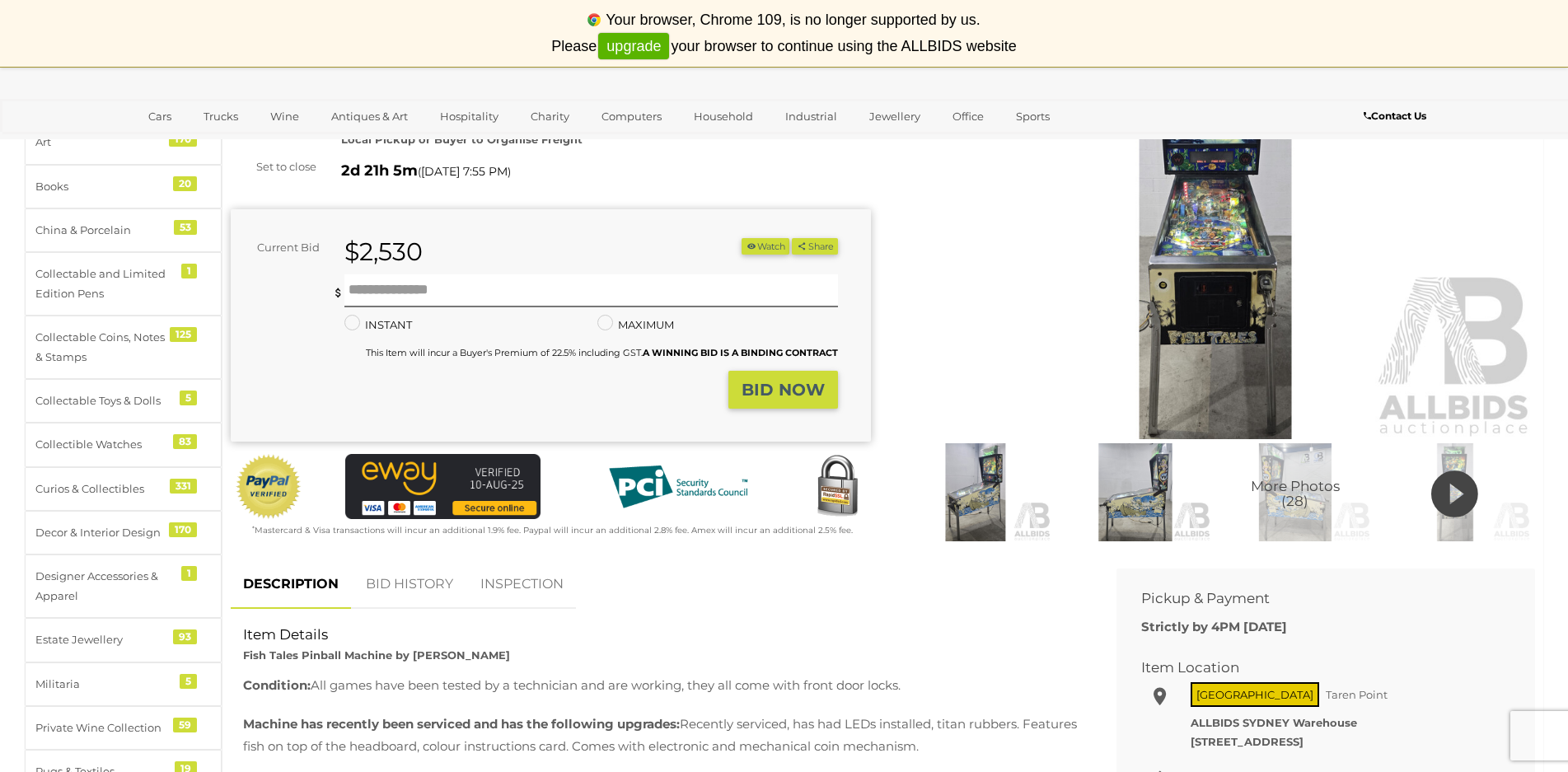
scroll to position [247, 0]
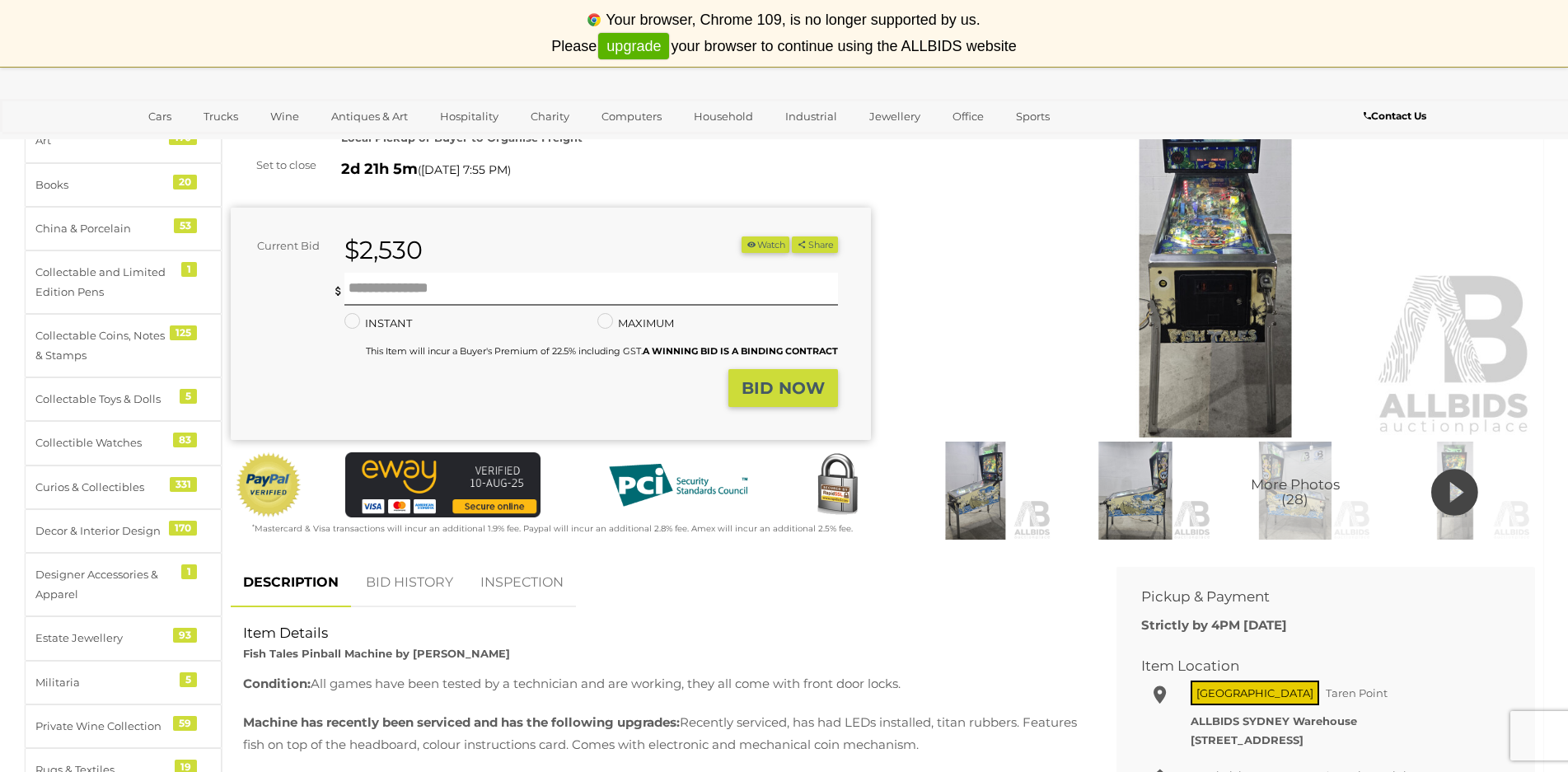
click at [1216, 237] on img at bounding box center [1216, 231] width 641 height 412
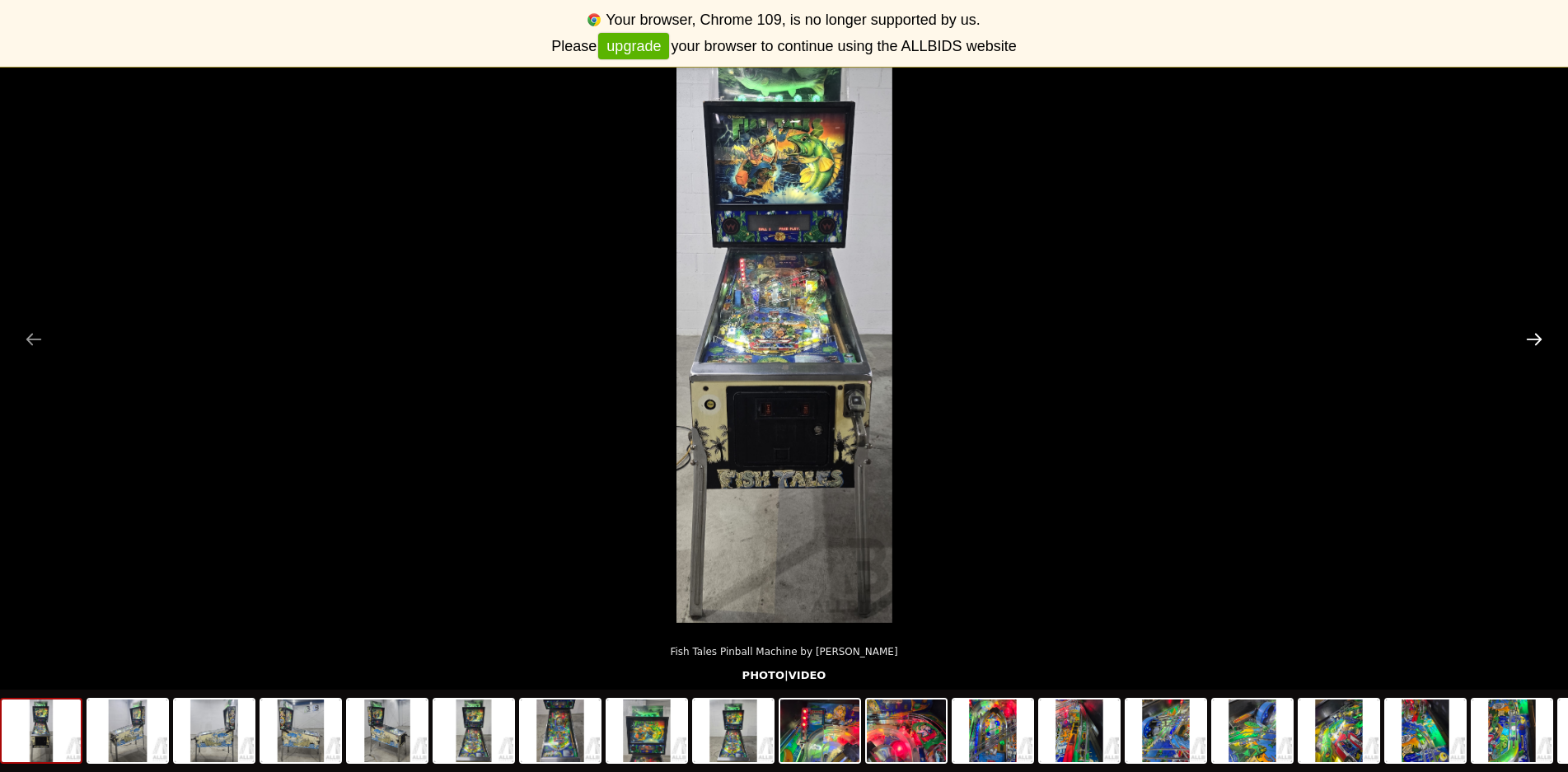
click at [1534, 343] on button "Next slide" at bounding box center [1534, 339] width 35 height 32
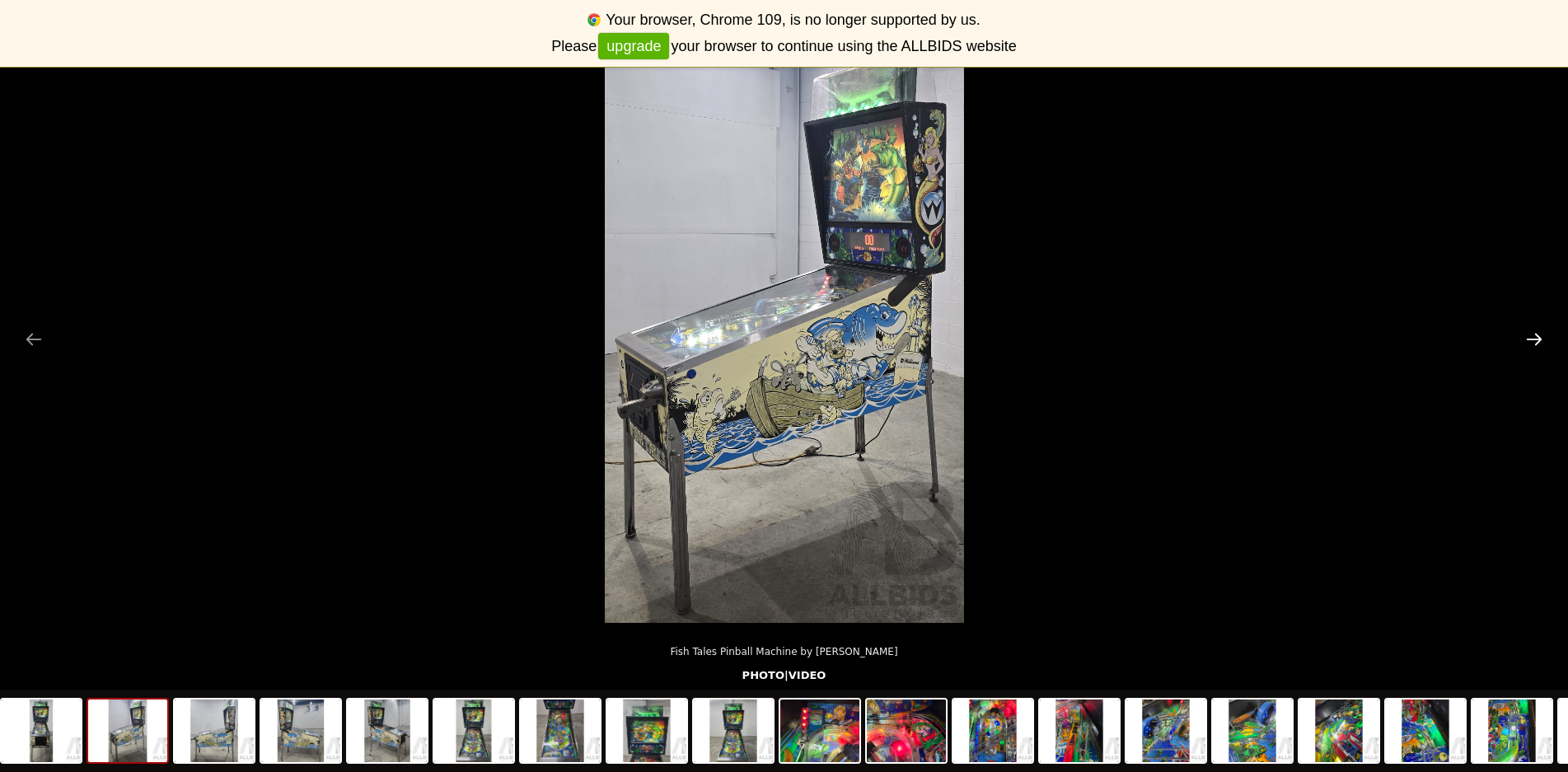
click at [1539, 339] on button "Next slide" at bounding box center [1534, 339] width 35 height 32
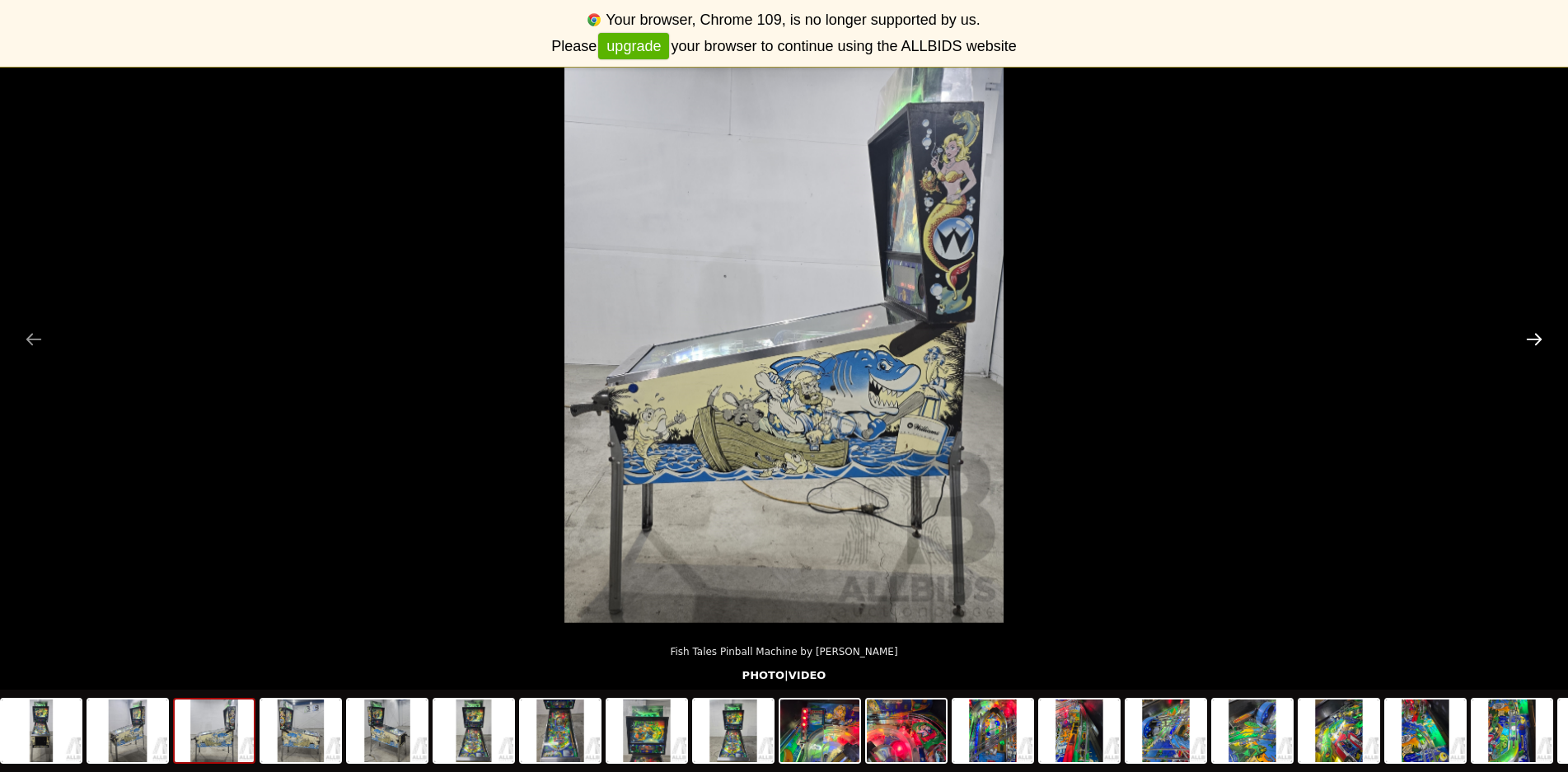
click at [1539, 339] on button "Next slide" at bounding box center [1534, 339] width 35 height 32
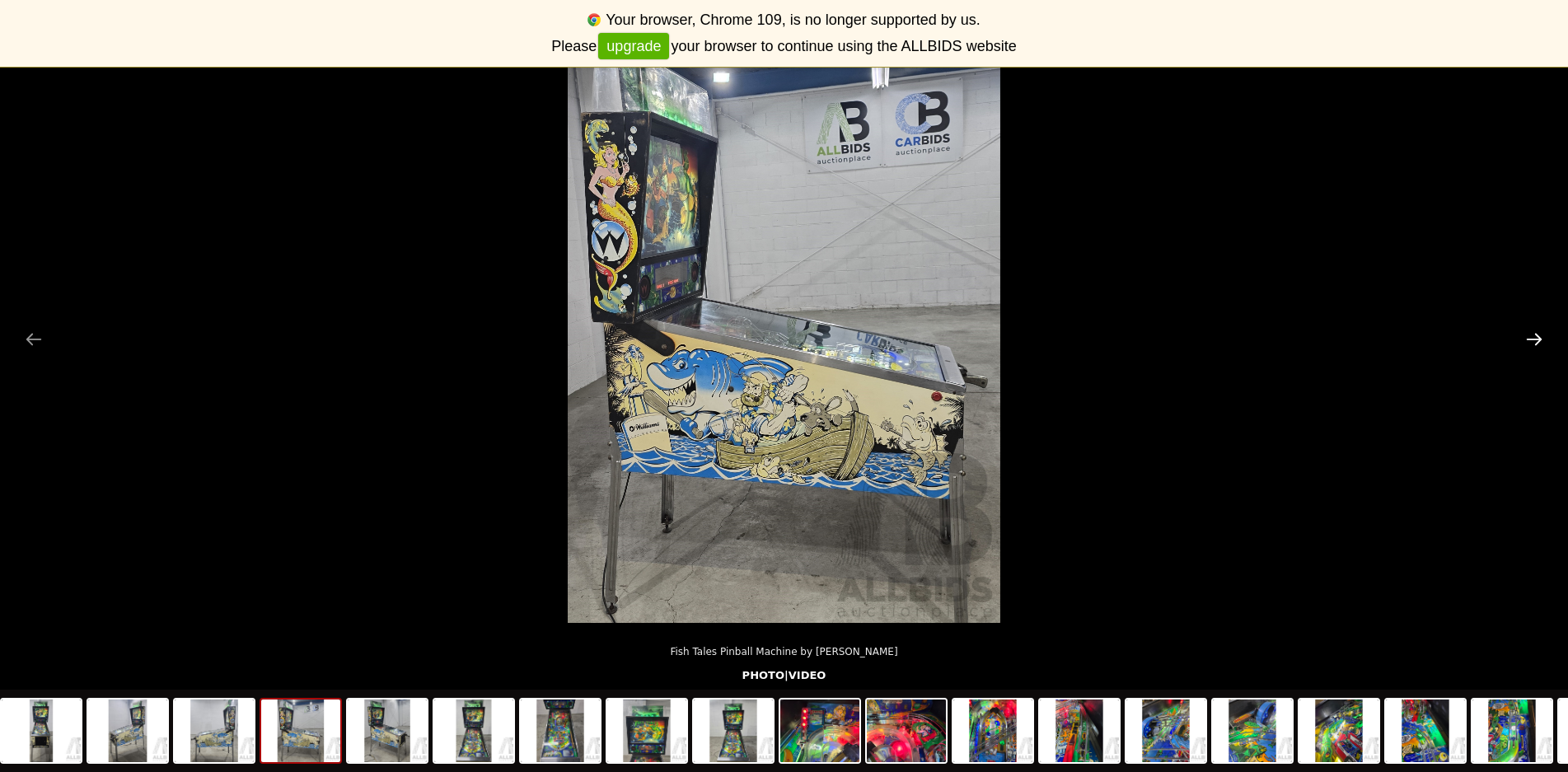
click at [1541, 339] on button "Next slide" at bounding box center [1534, 339] width 35 height 32
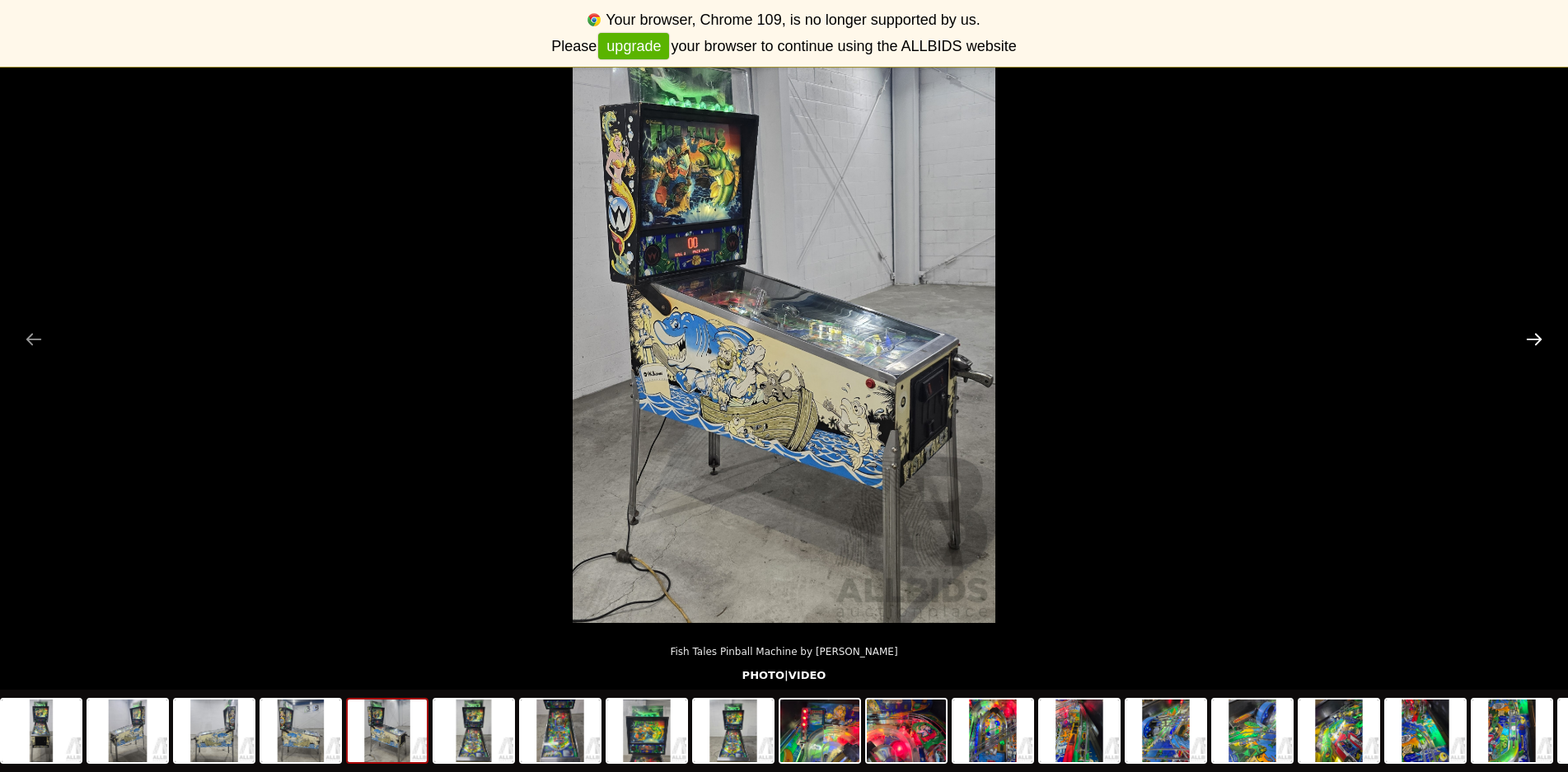
click at [1541, 340] on button "Next slide" at bounding box center [1534, 339] width 35 height 32
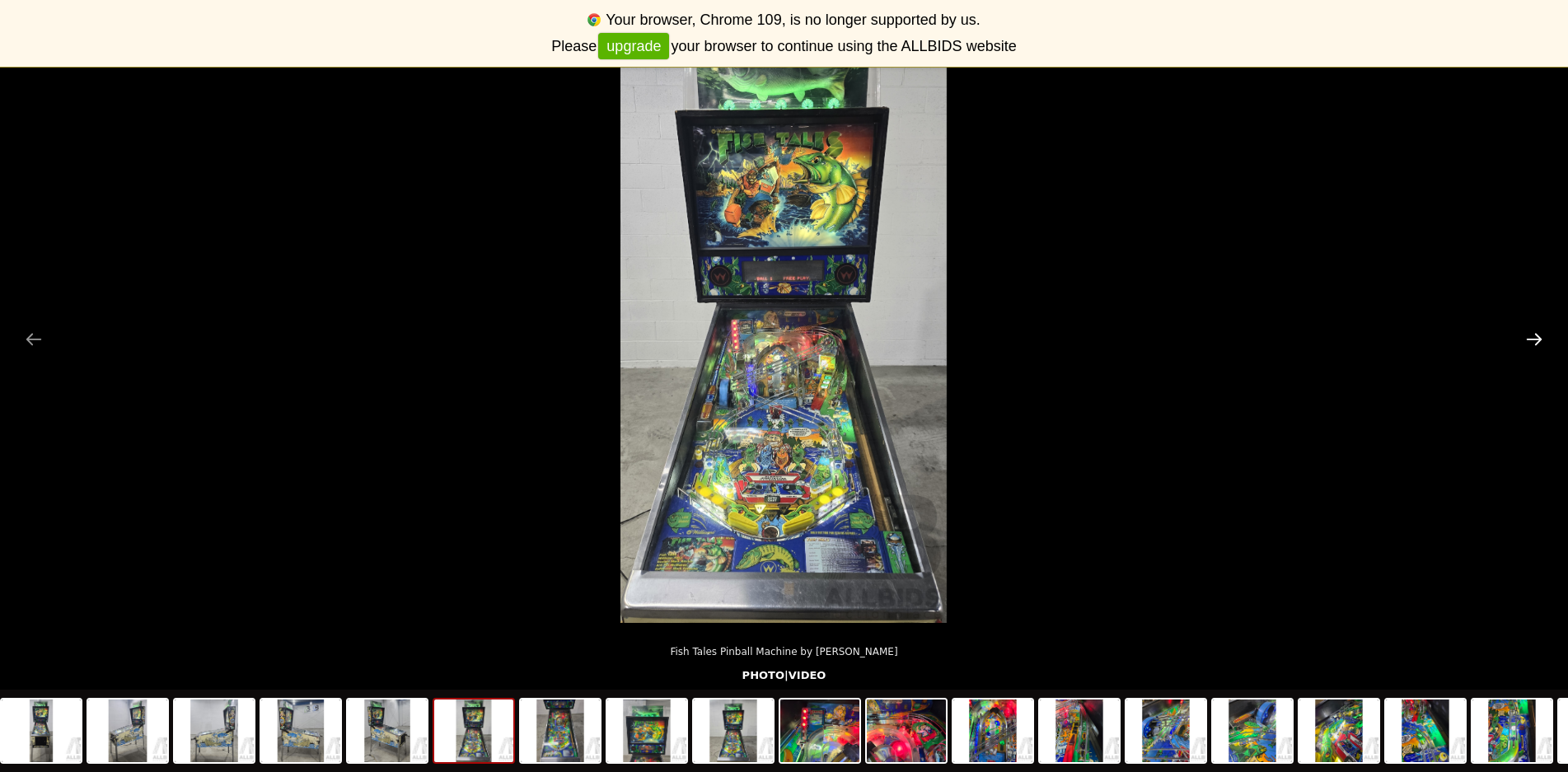
click at [1541, 340] on button "Next slide" at bounding box center [1534, 339] width 35 height 32
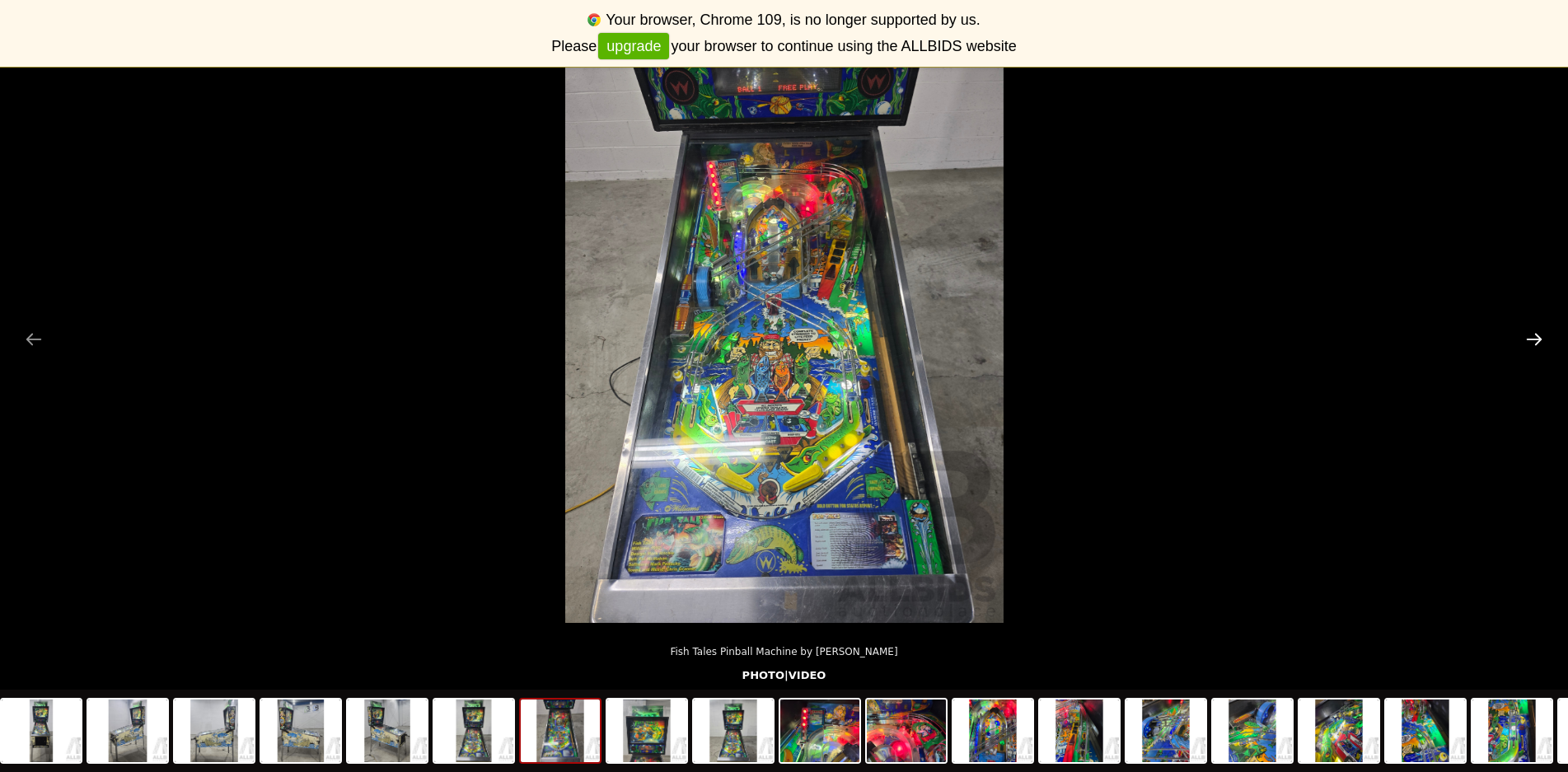
click at [1541, 340] on button "Next slide" at bounding box center [1534, 339] width 35 height 32
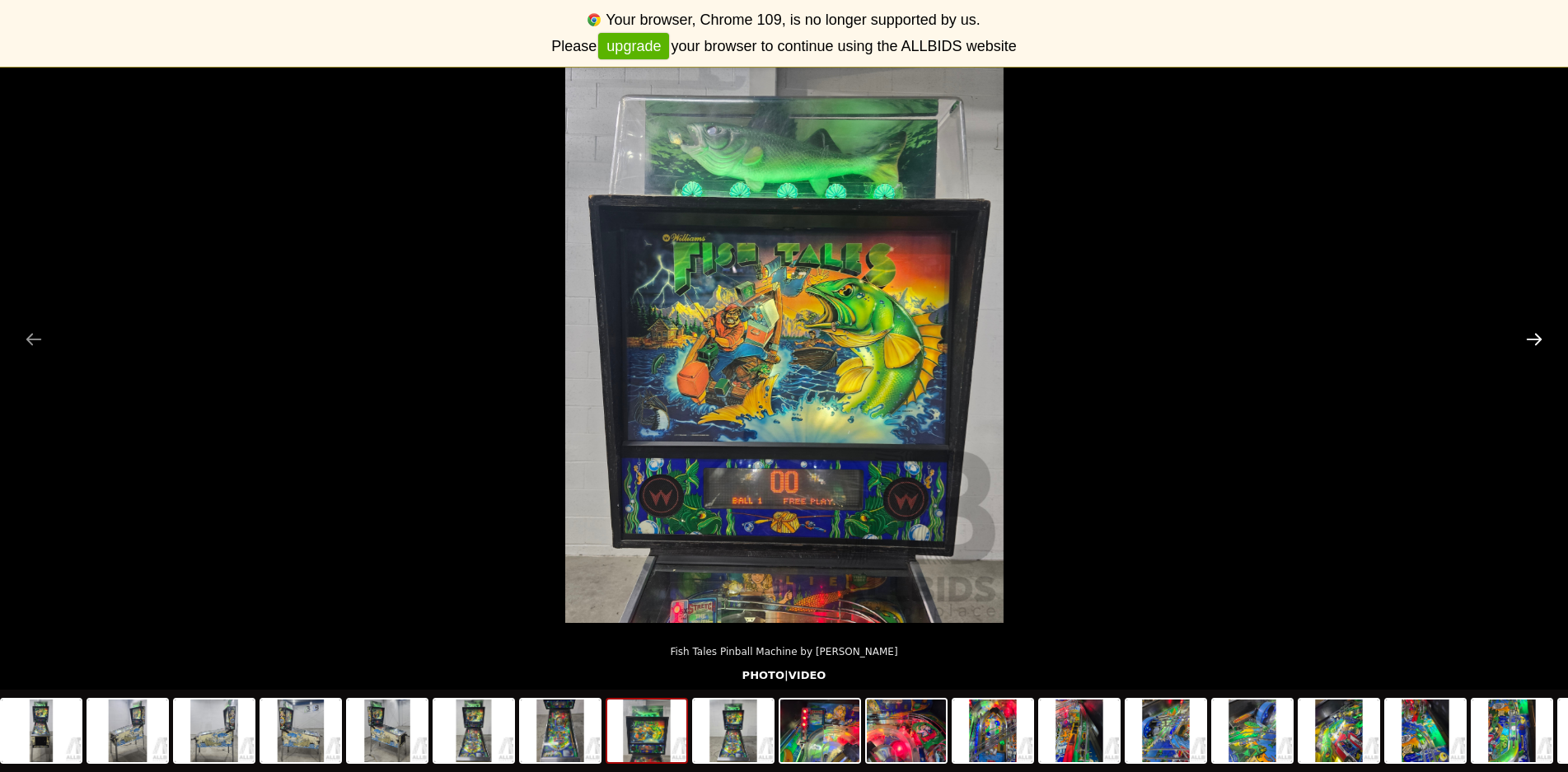
click at [1538, 342] on button "Next slide" at bounding box center [1534, 339] width 35 height 32
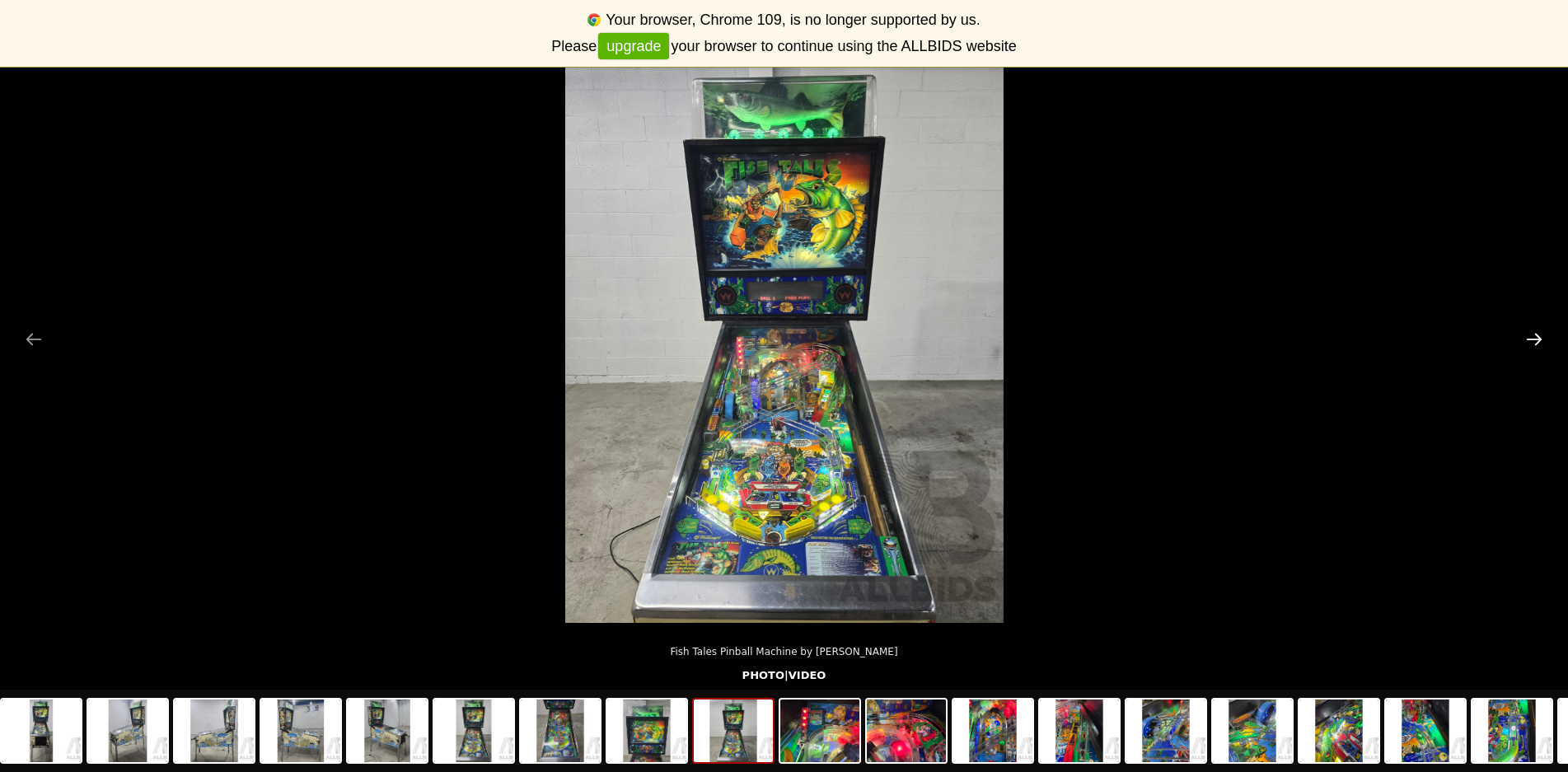
click at [1538, 342] on button "Next slide" at bounding box center [1534, 339] width 35 height 32
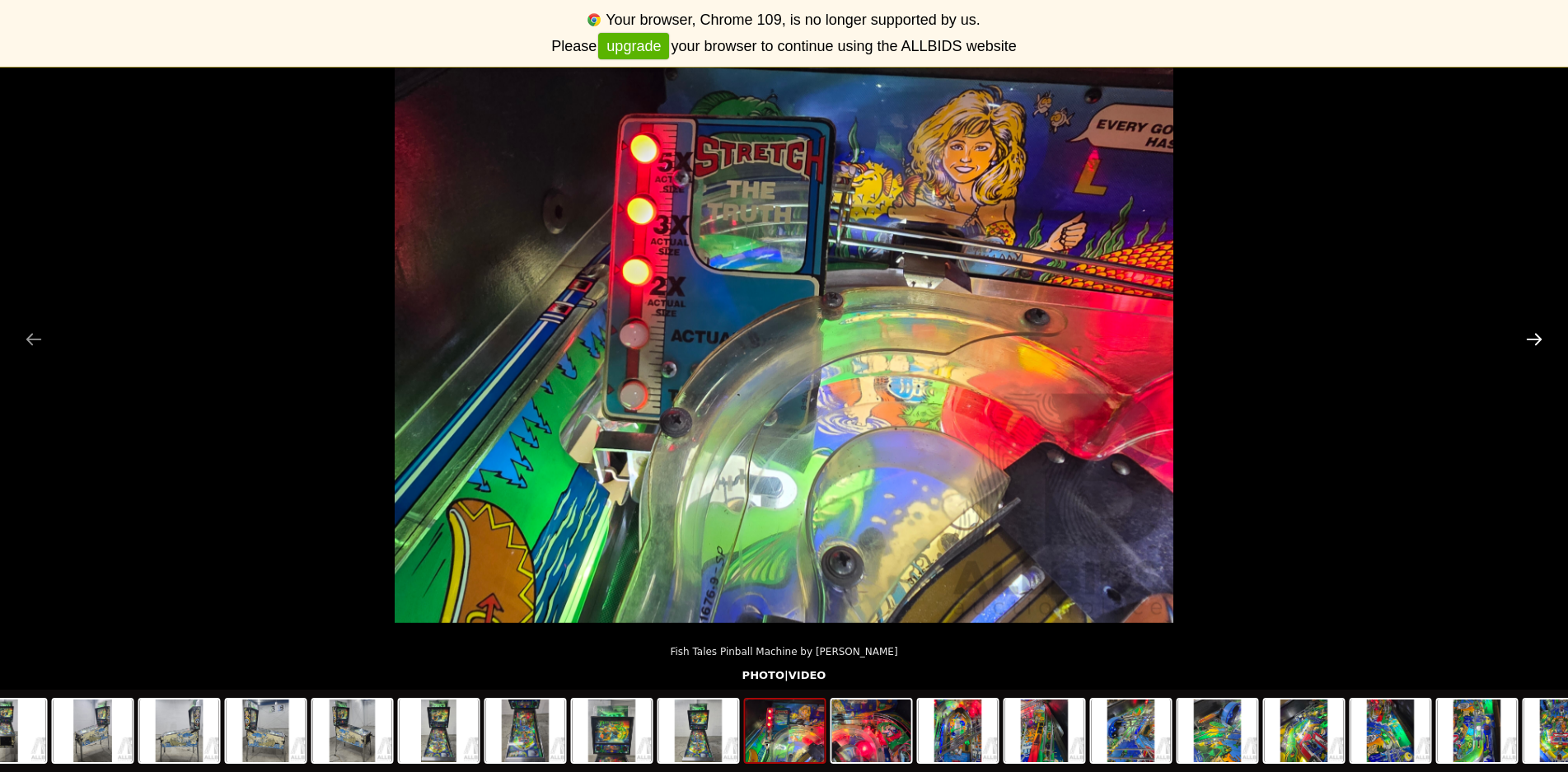
click at [1539, 347] on button "Next slide" at bounding box center [1534, 339] width 35 height 32
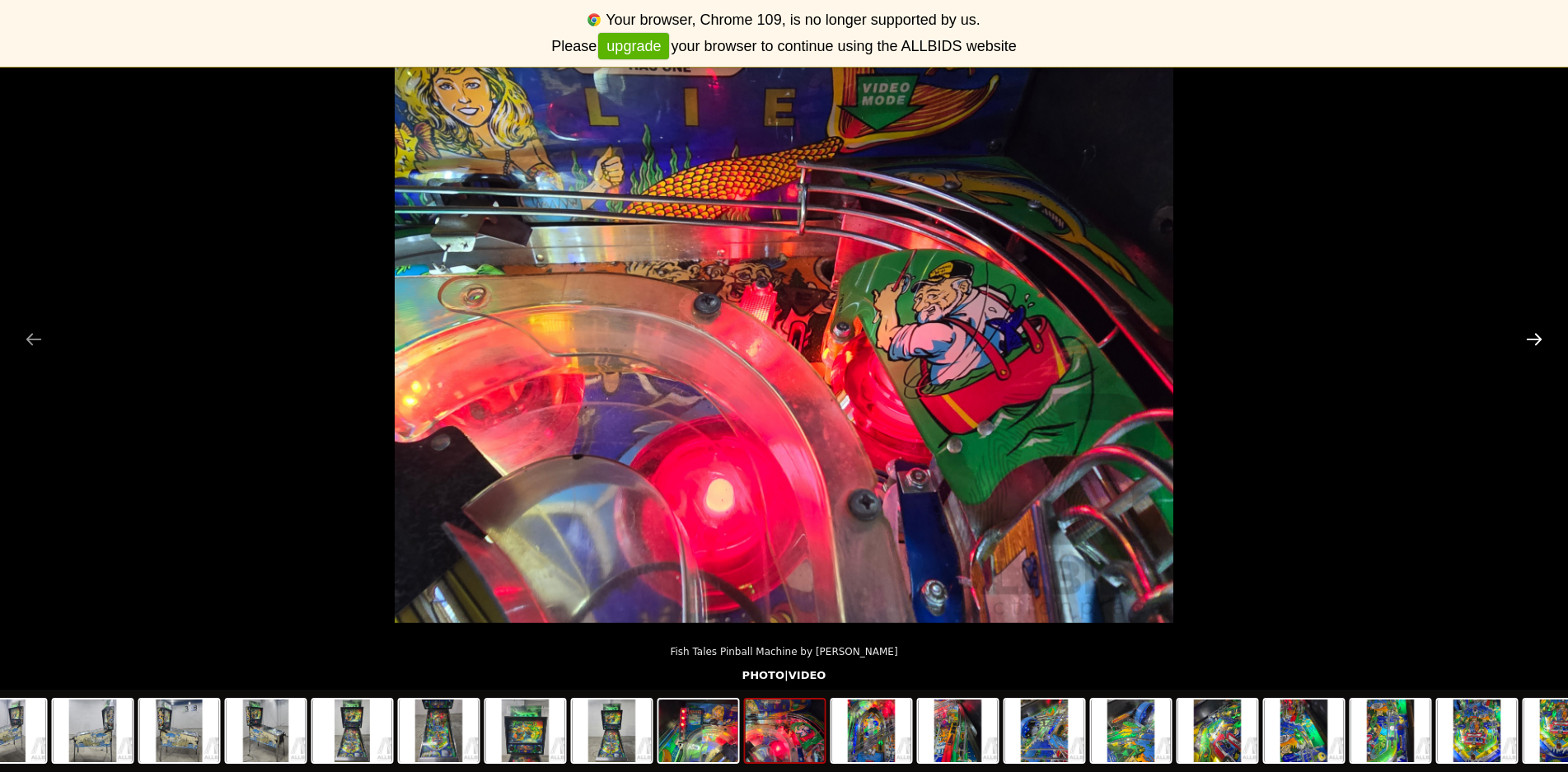
click at [1539, 347] on button "Next slide" at bounding box center [1534, 339] width 35 height 32
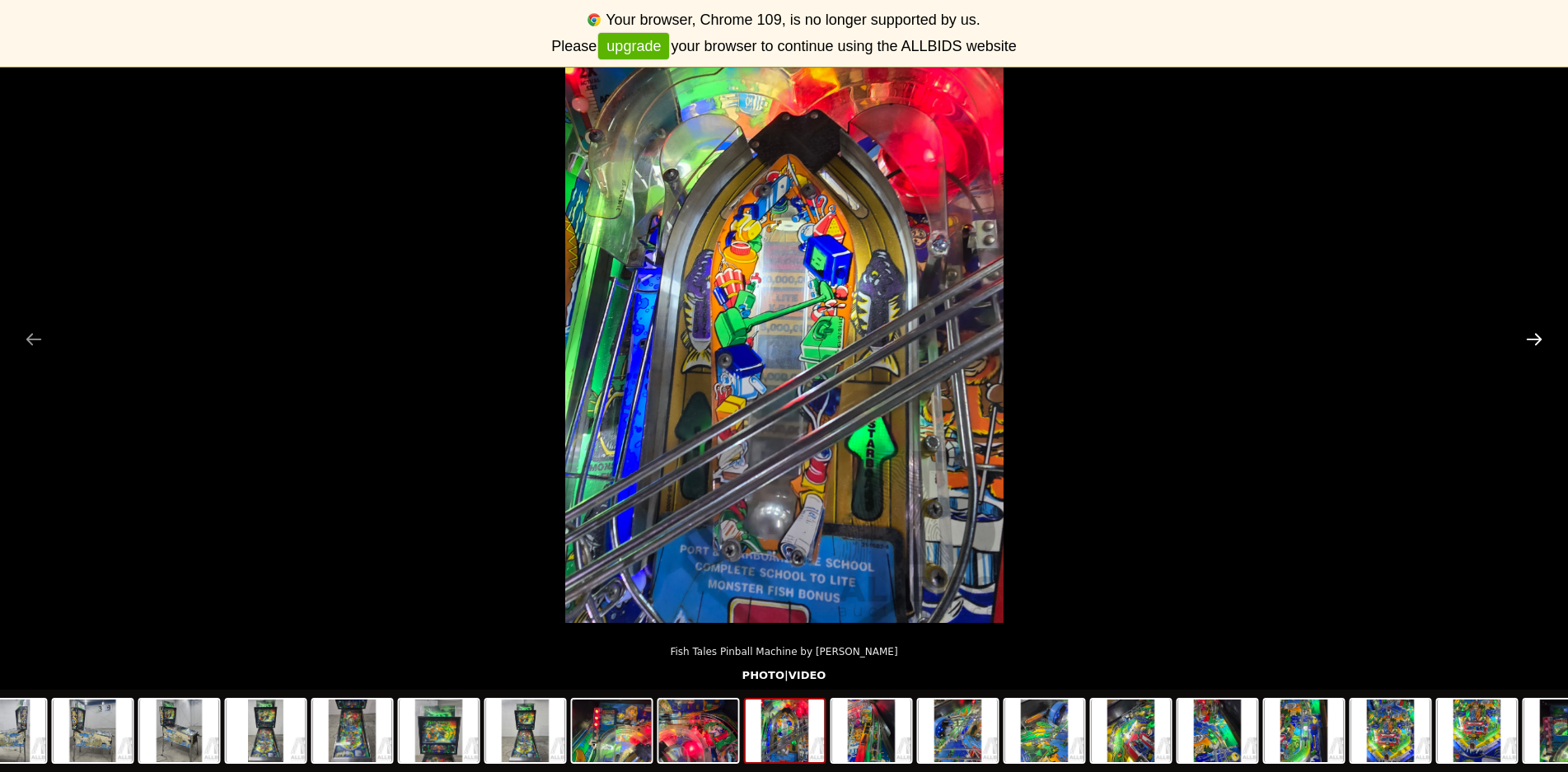
click at [1546, 354] on button "Next slide" at bounding box center [1534, 339] width 35 height 32
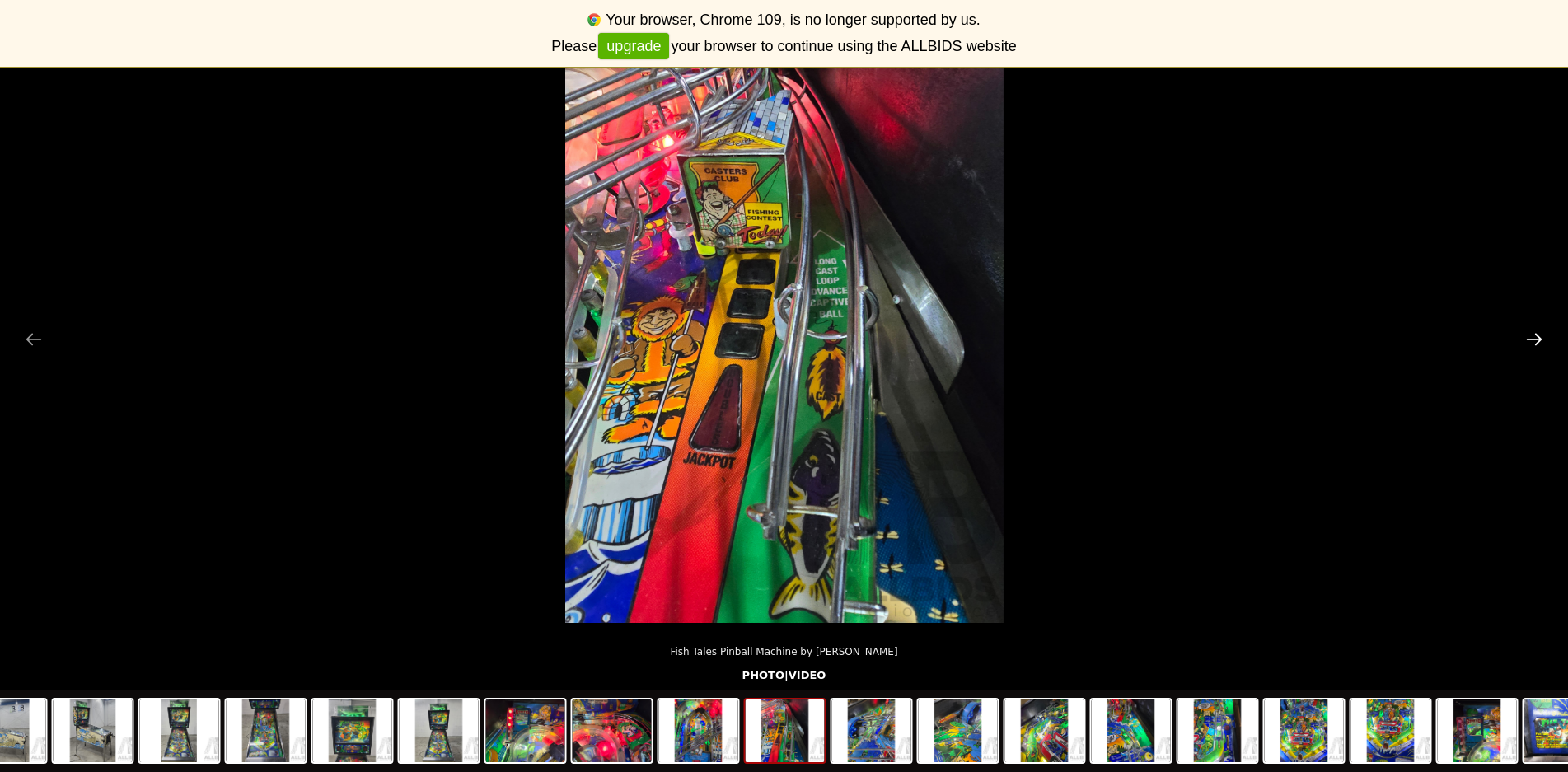
click at [1546, 354] on button "Next slide" at bounding box center [1534, 339] width 35 height 32
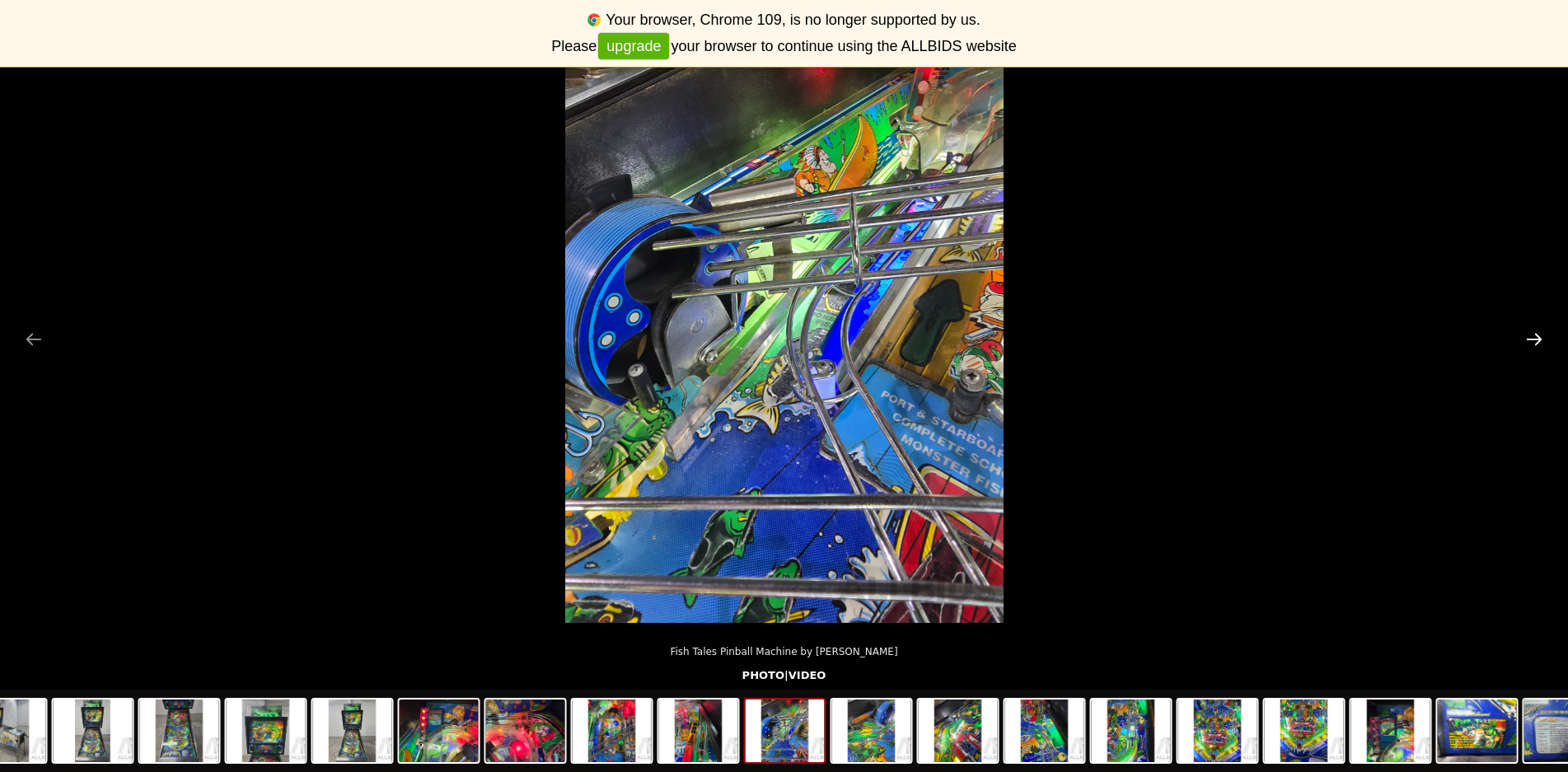
click at [1546, 354] on button "Next slide" at bounding box center [1534, 339] width 35 height 32
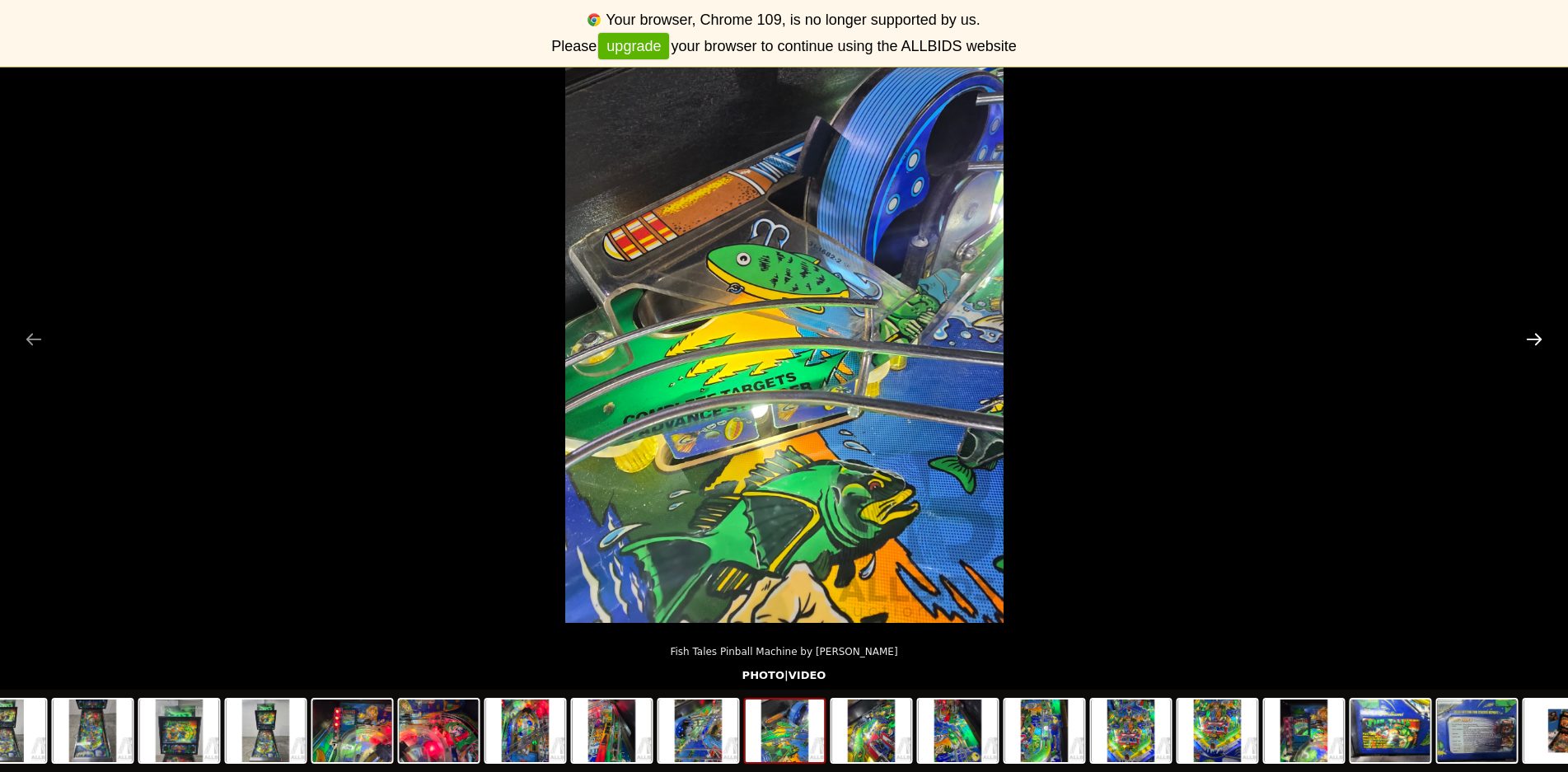
click at [1546, 354] on button "Next slide" at bounding box center [1534, 339] width 35 height 32
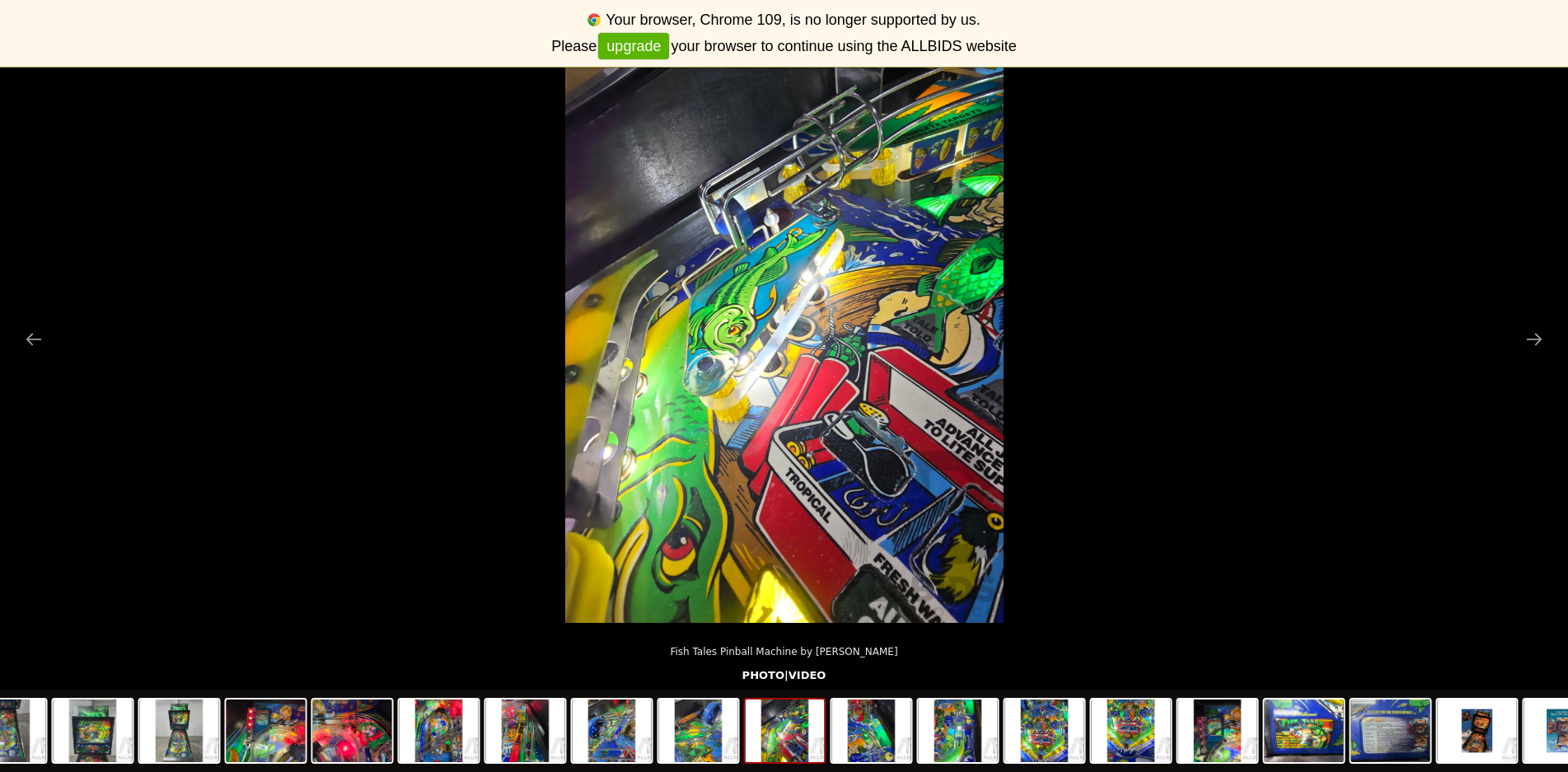
click at [1546, 355] on picture at bounding box center [784, 330] width 1568 height 584
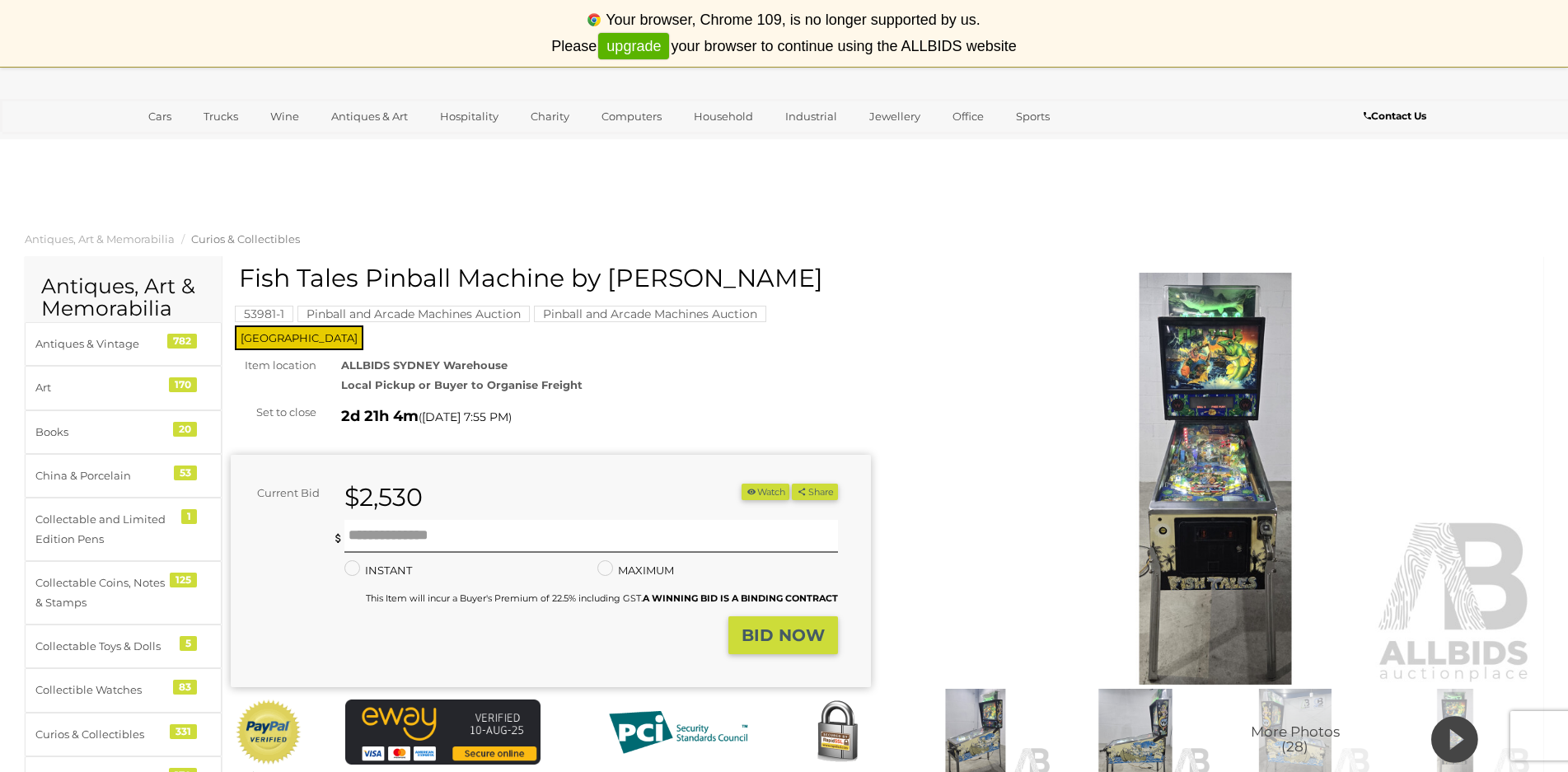
click at [431, 311] on mark "Pinball and Arcade Machines Auction" at bounding box center [414, 314] width 232 height 16
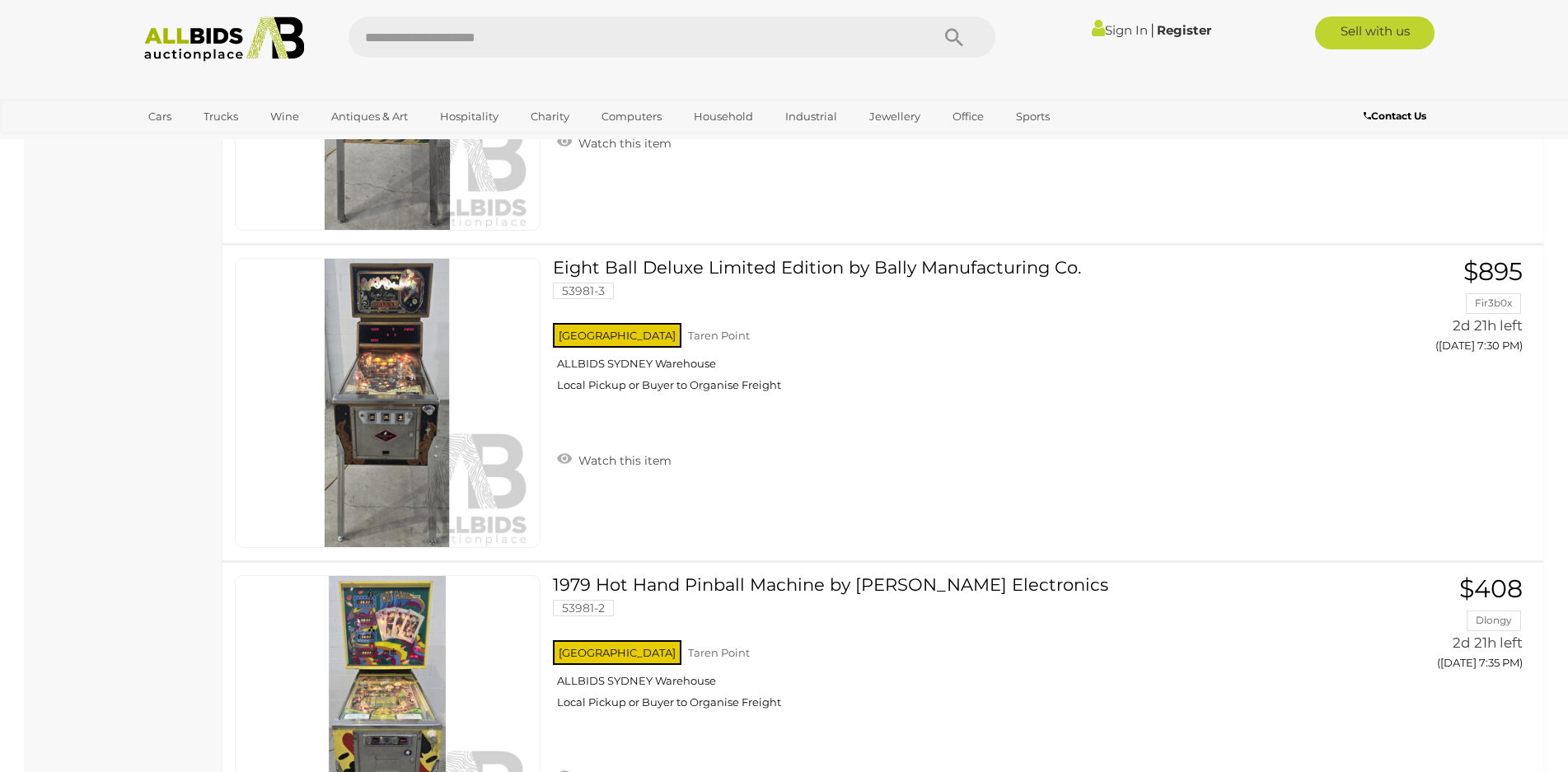
scroll to position [1895, 0]
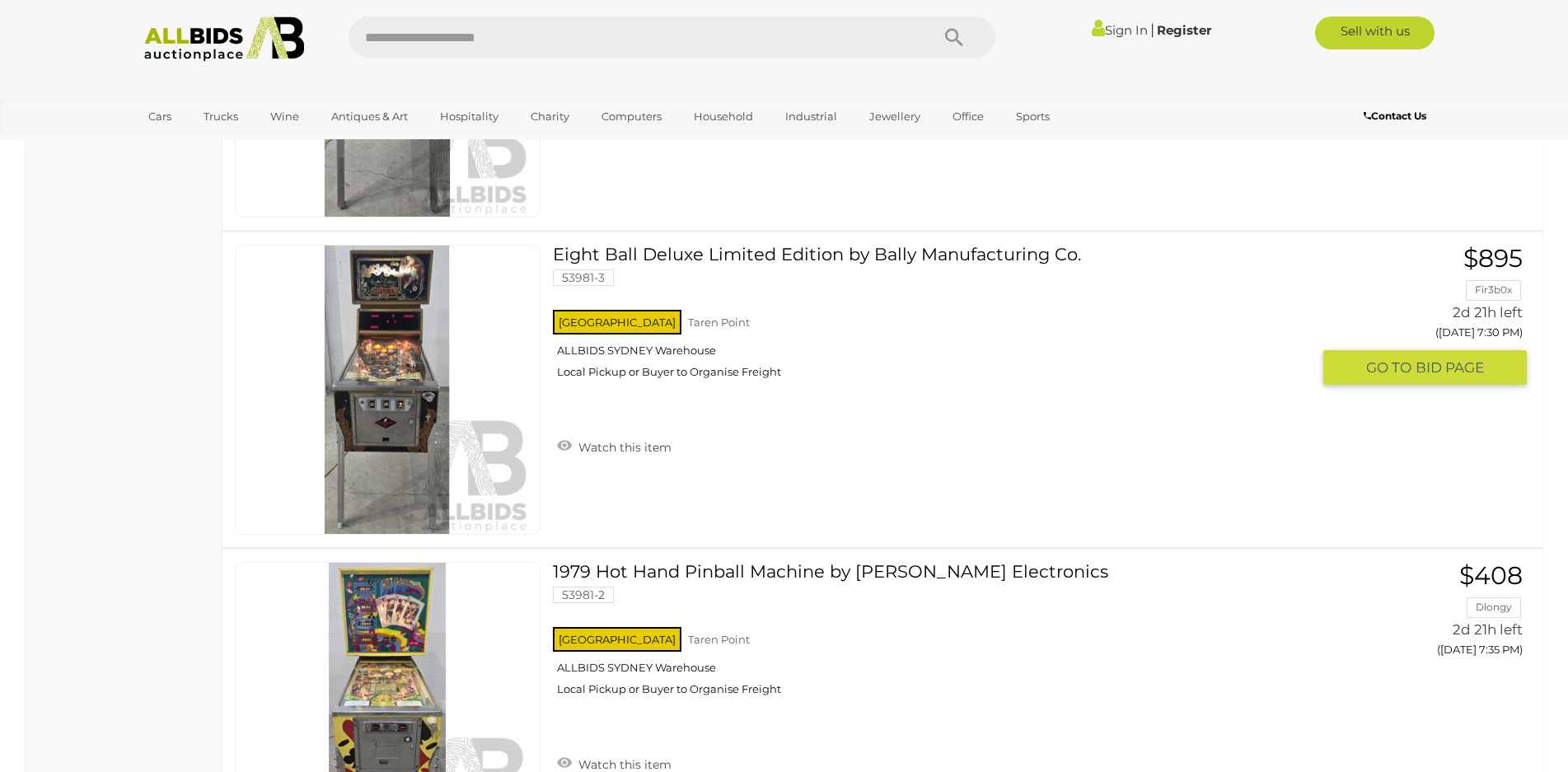
click at [666, 250] on link "Eight Ball Deluxe Limited Edition by Bally Manufacturing Co. 53981-3 [GEOGRAPHI…" at bounding box center [938, 318] width 746 height 147
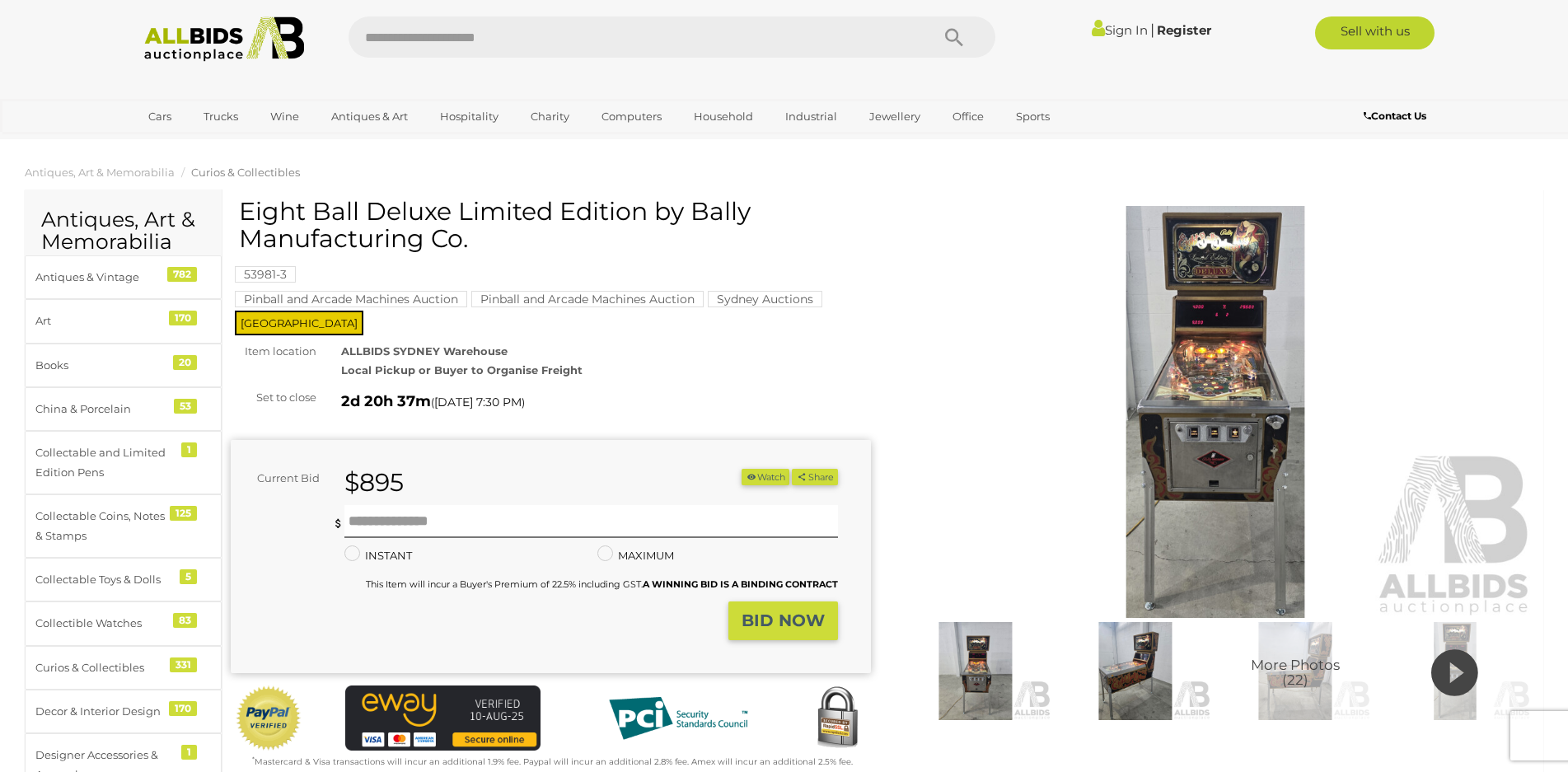
click at [1264, 350] on img at bounding box center [1216, 412] width 641 height 412
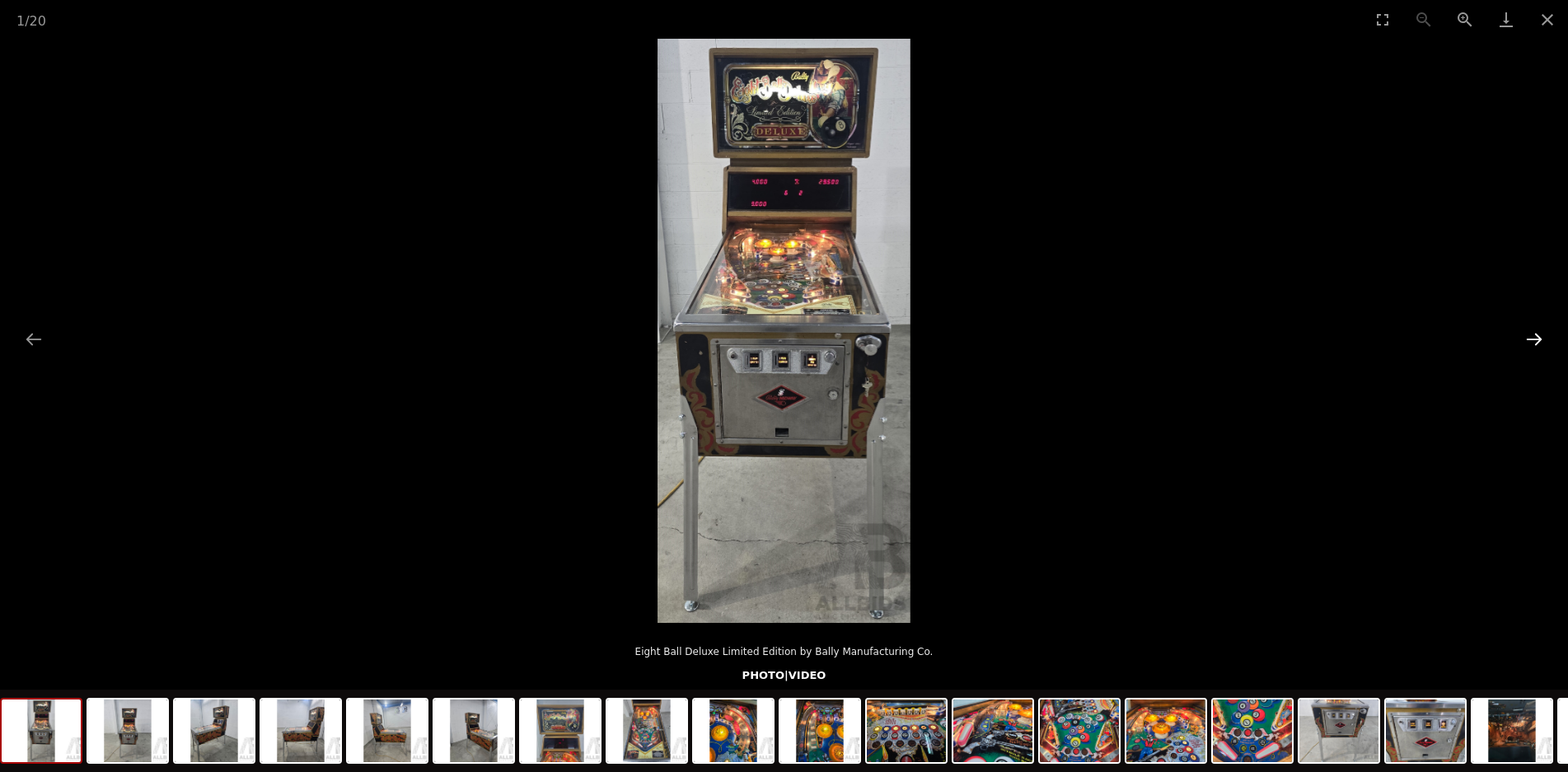
click at [1540, 345] on button "Next slide" at bounding box center [1534, 339] width 35 height 32
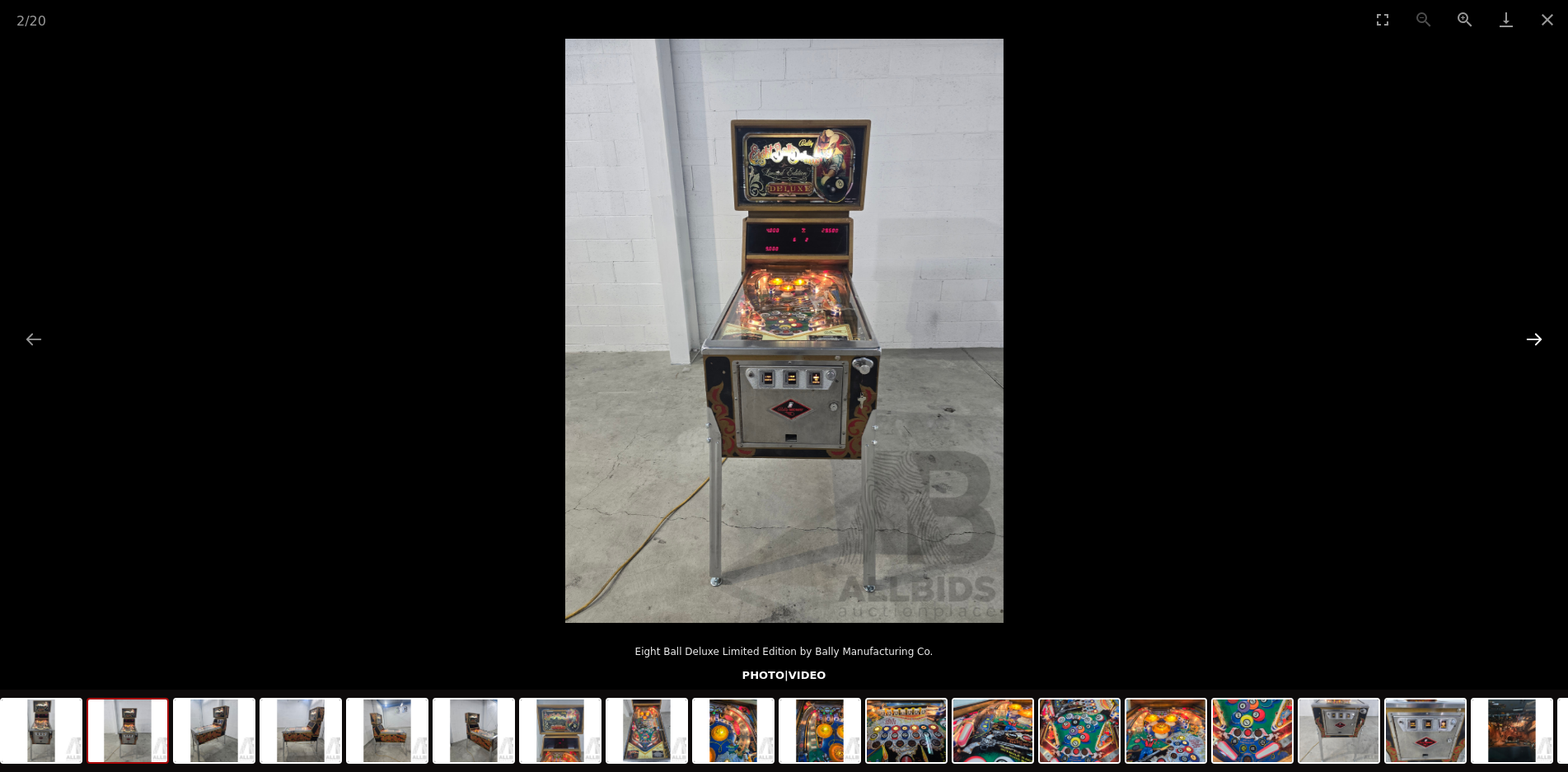
click at [1540, 345] on button "Next slide" at bounding box center [1534, 339] width 35 height 32
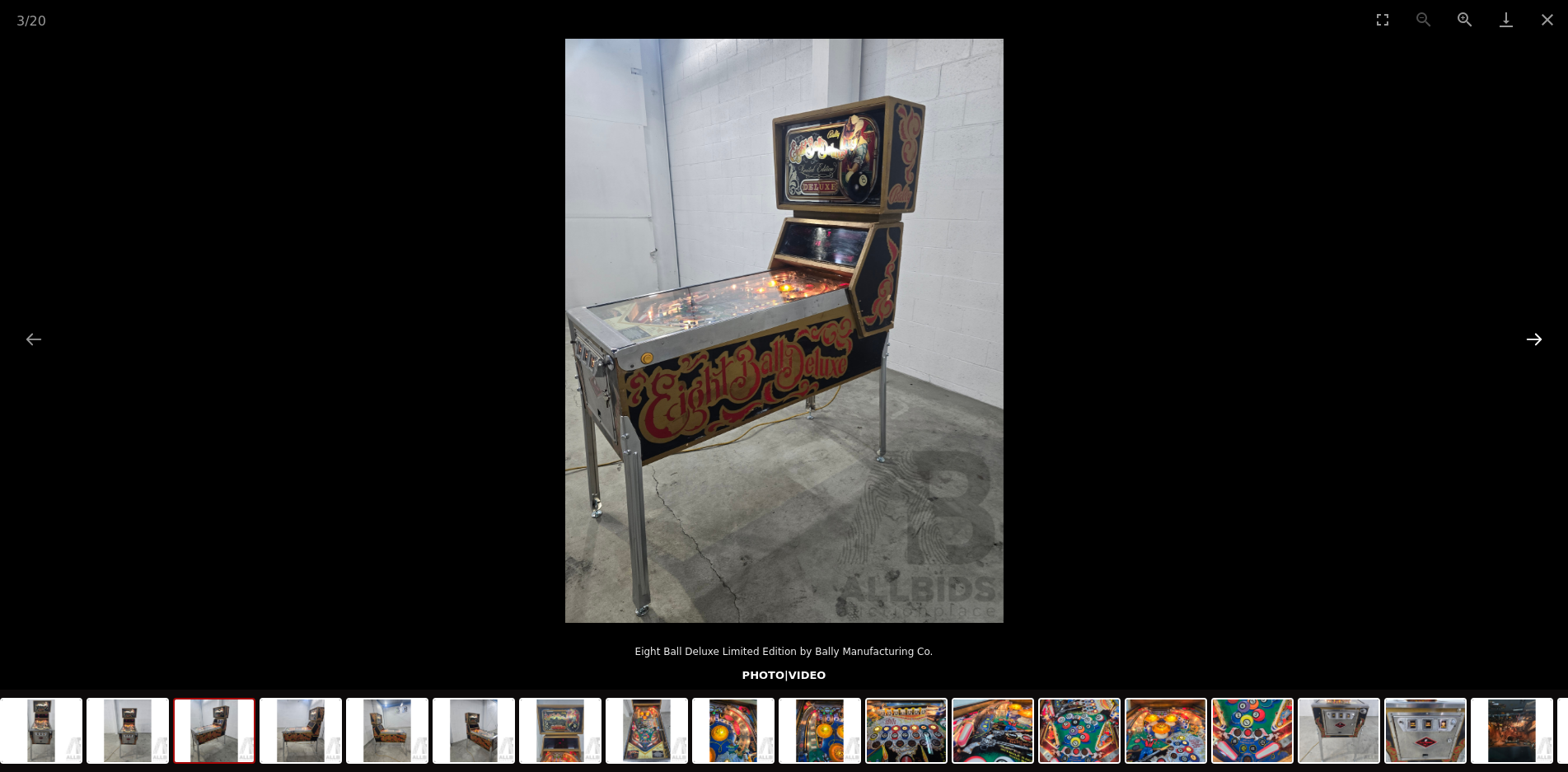
click at [1540, 344] on button "Next slide" at bounding box center [1534, 339] width 35 height 32
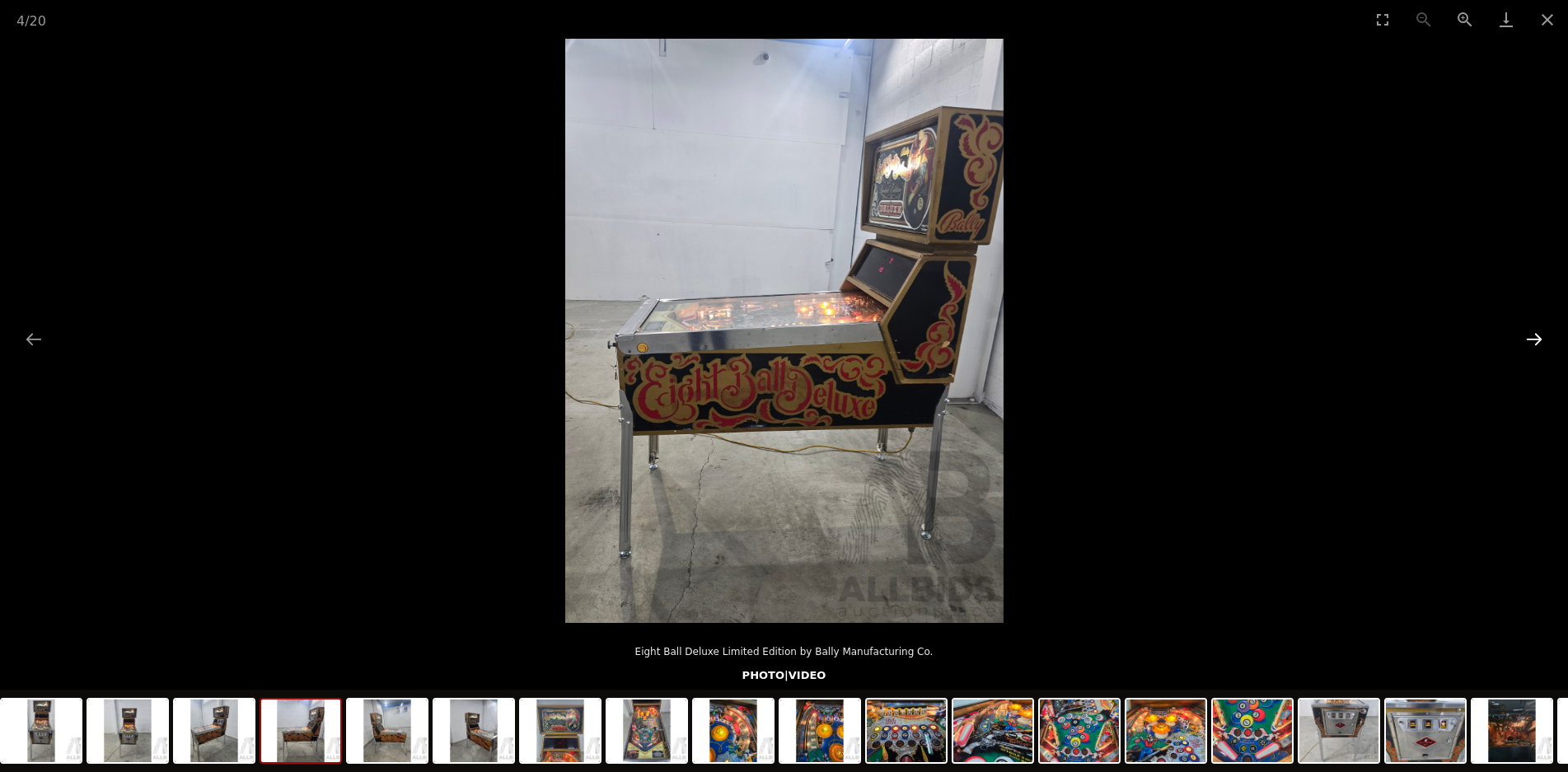
click at [1540, 343] on button "Next slide" at bounding box center [1534, 339] width 35 height 32
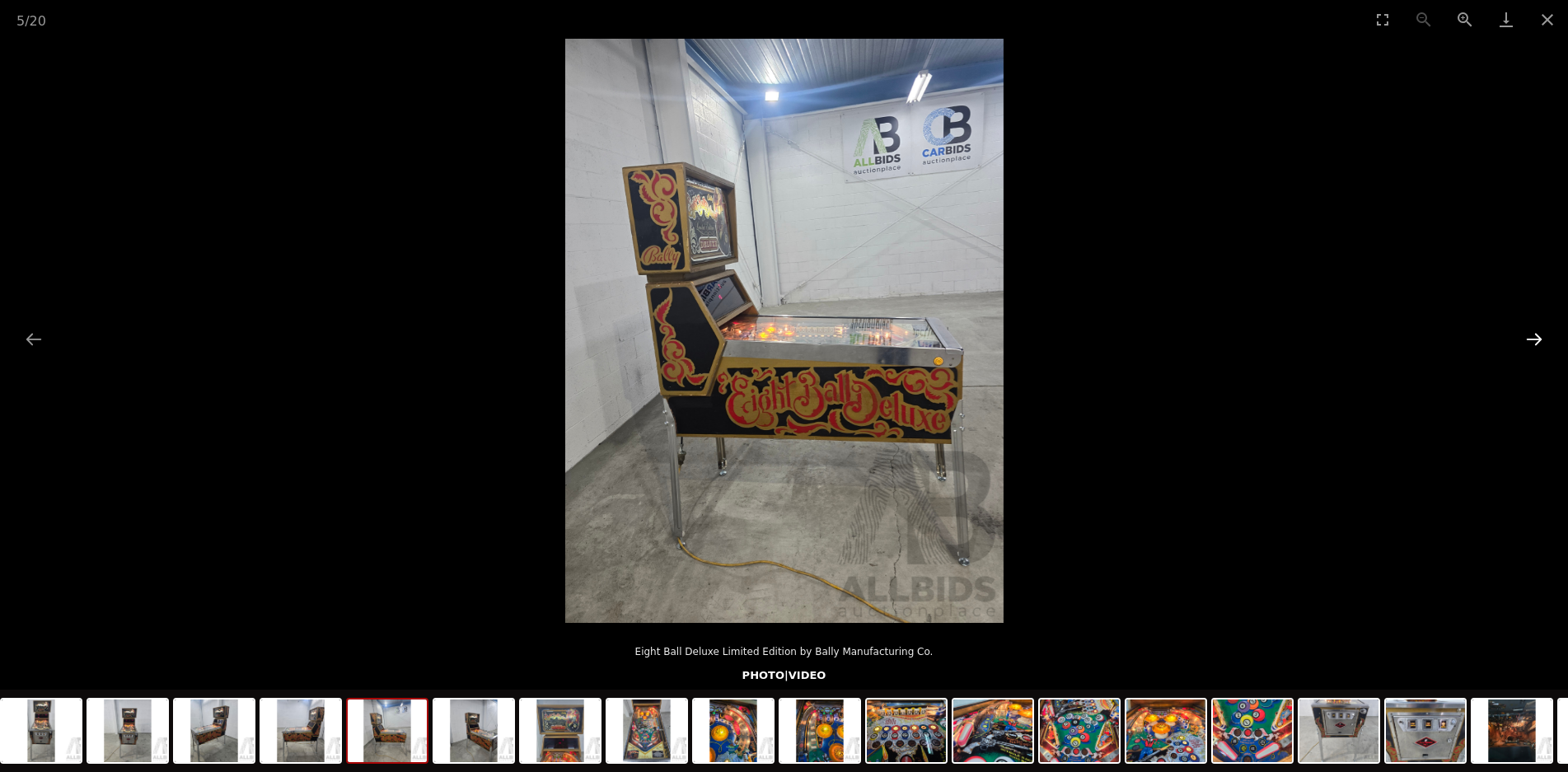
click at [1540, 342] on button "Next slide" at bounding box center [1534, 339] width 35 height 32
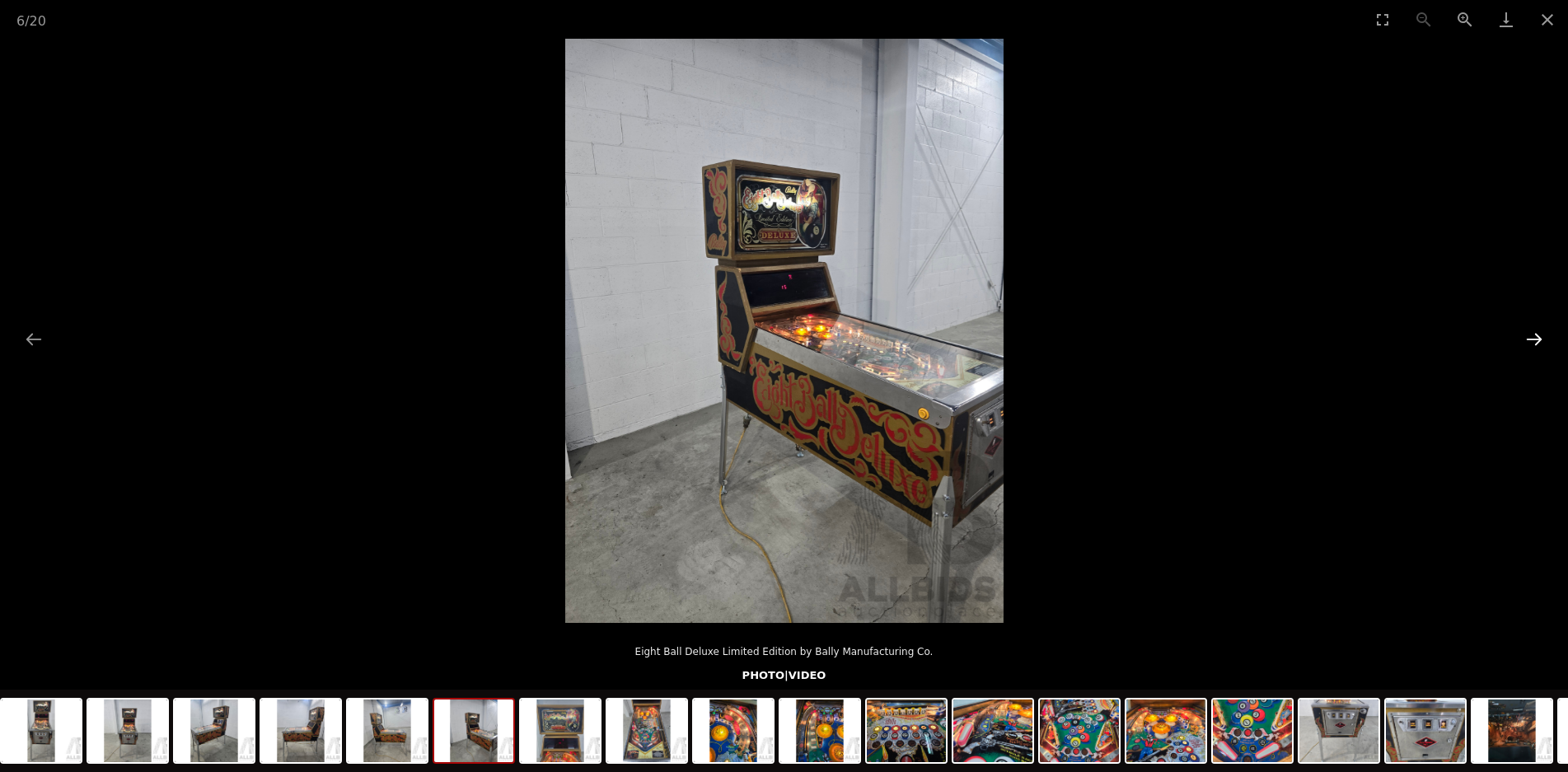
click at [1540, 342] on button "Next slide" at bounding box center [1534, 339] width 35 height 32
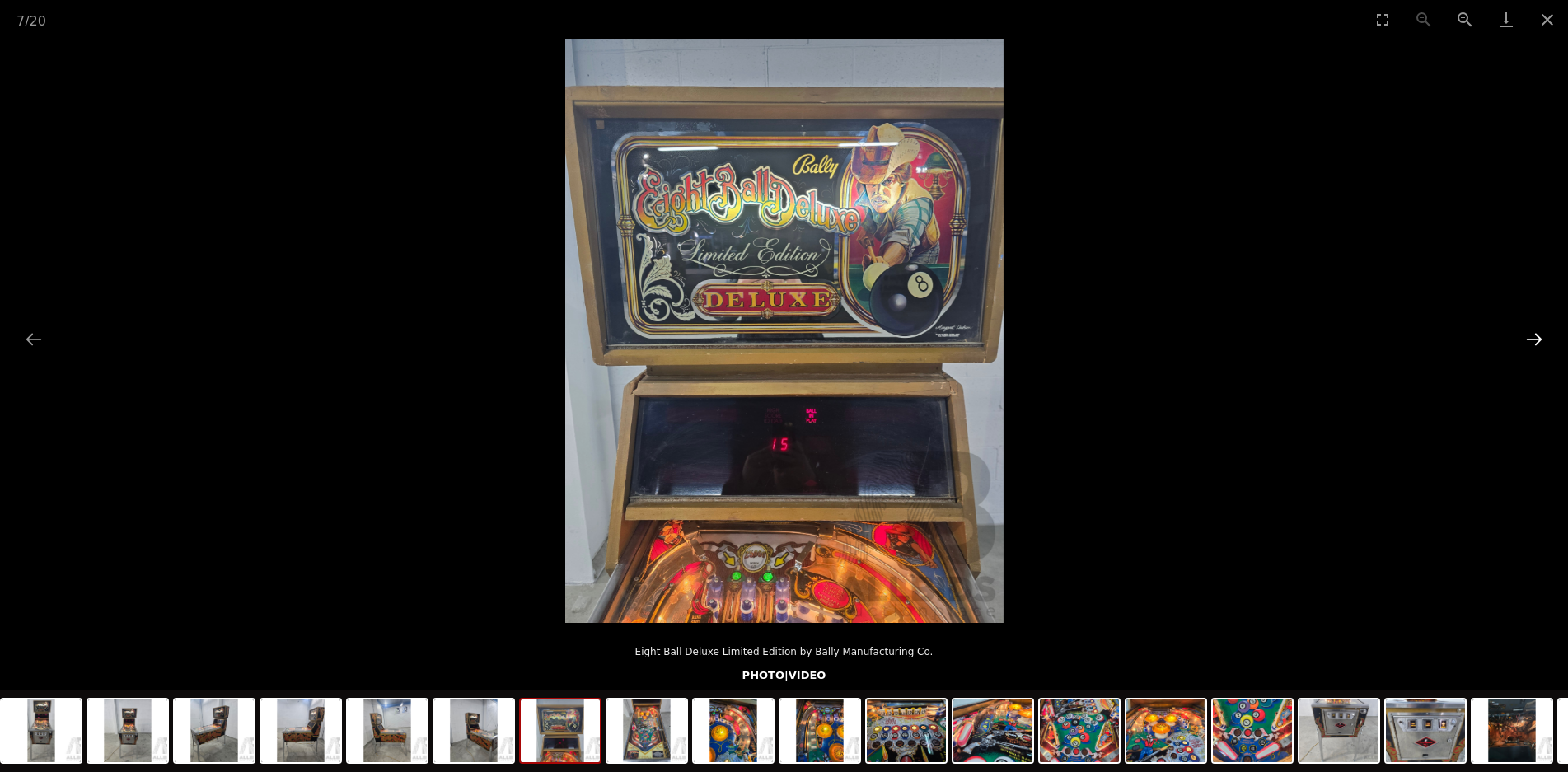
click at [1540, 342] on button "Next slide" at bounding box center [1534, 339] width 35 height 32
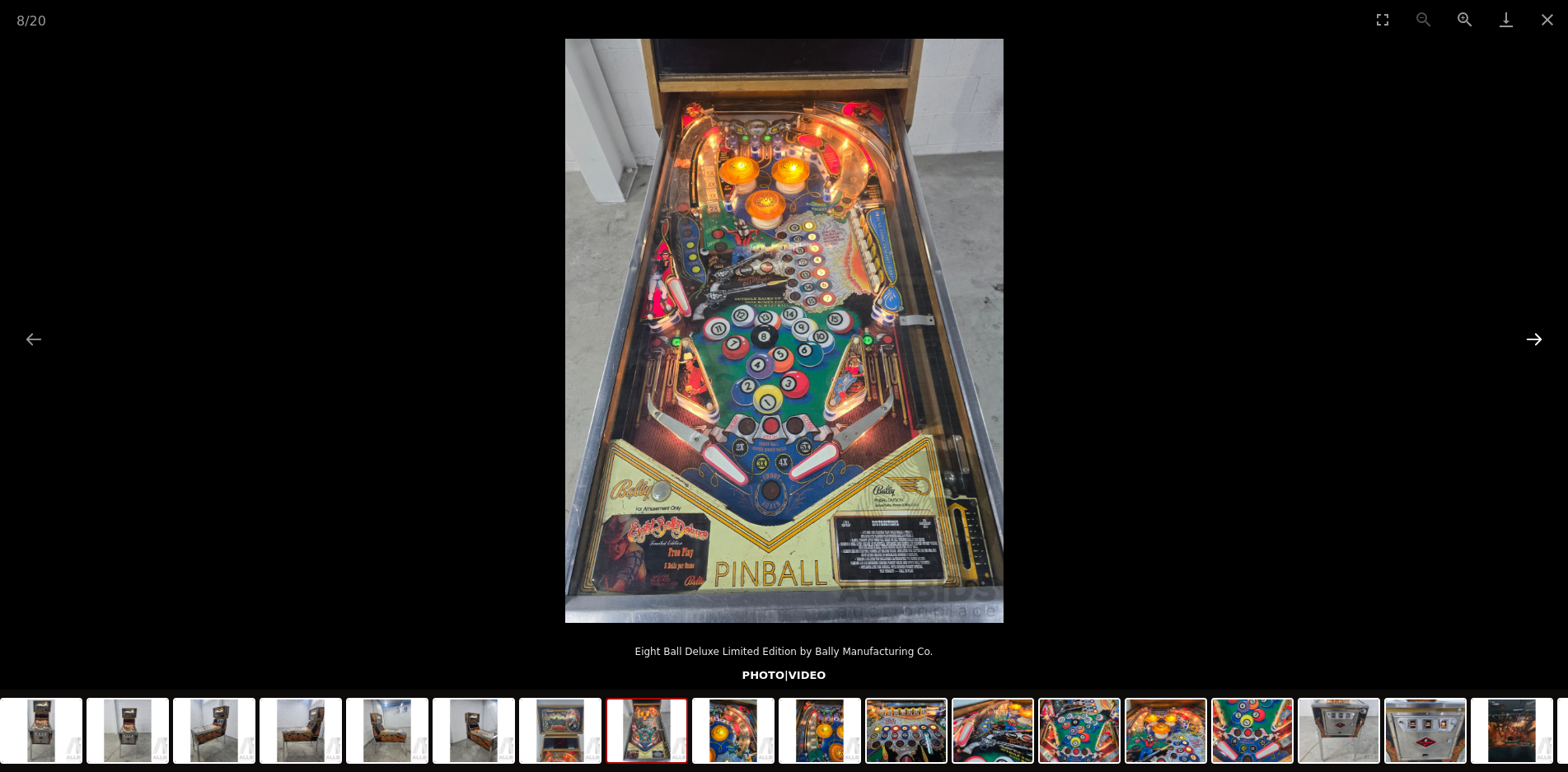
click at [1538, 342] on button "Next slide" at bounding box center [1534, 339] width 35 height 32
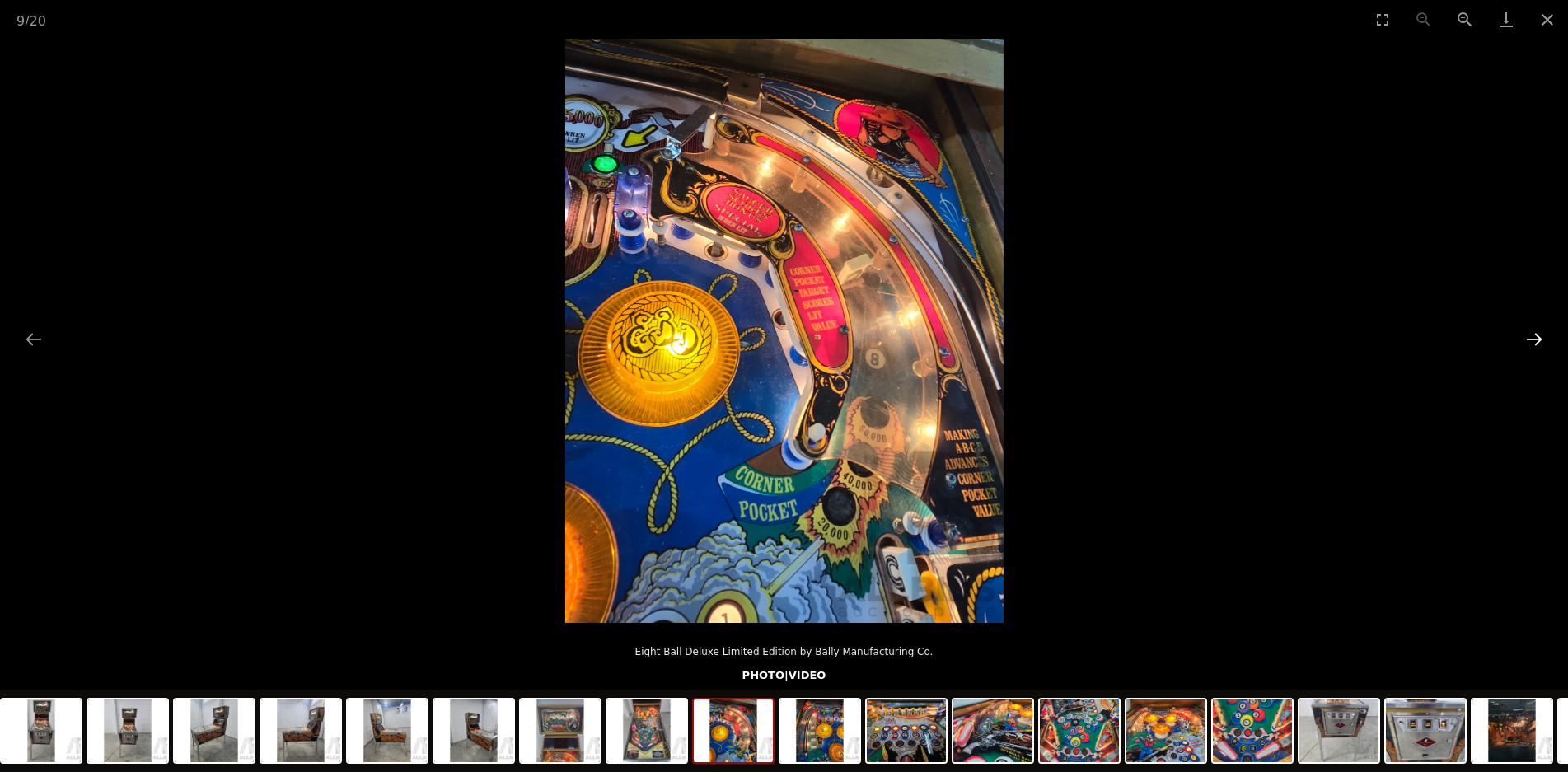
click at [1537, 342] on button "Next slide" at bounding box center [1534, 339] width 35 height 32
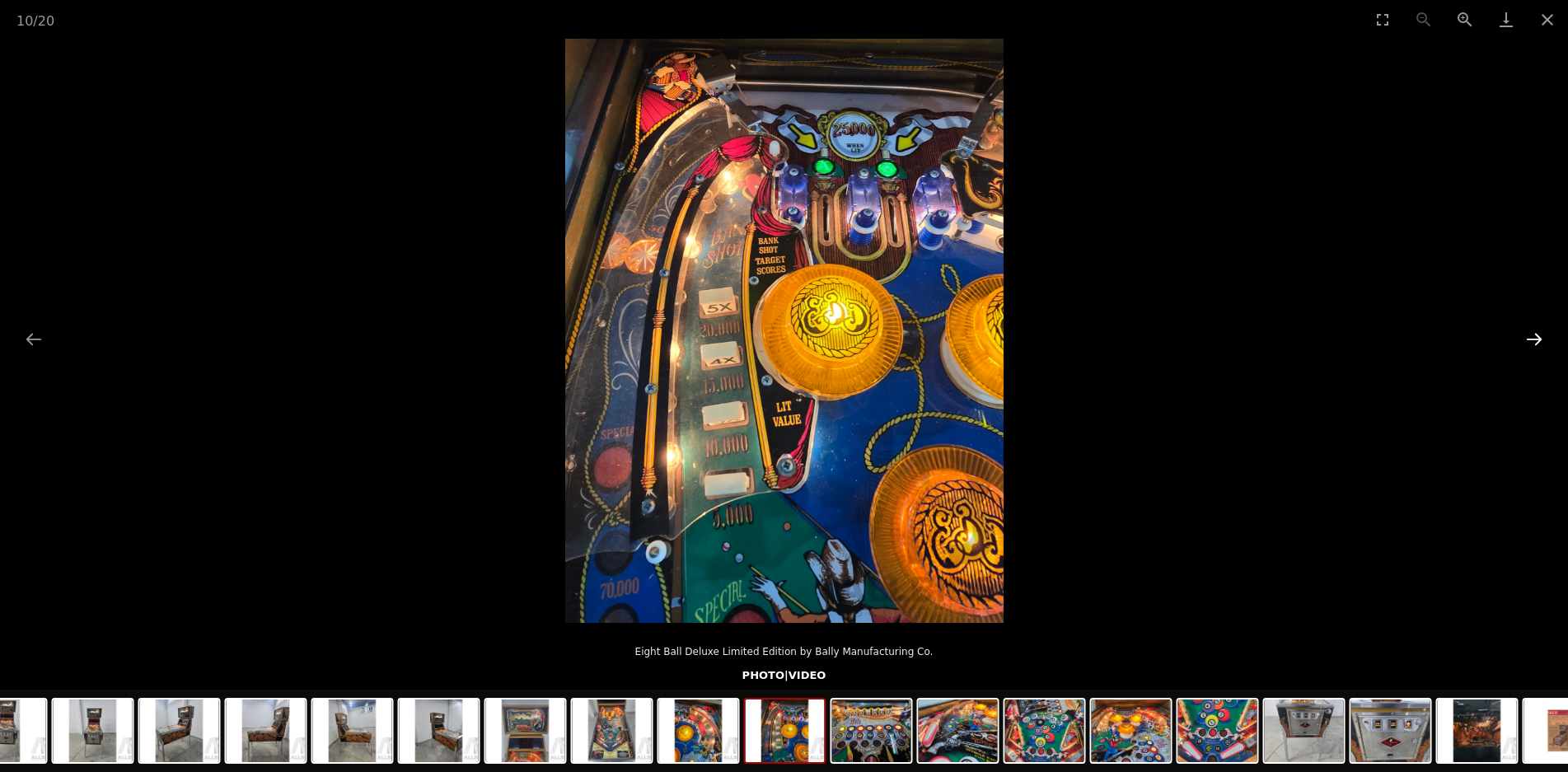
click at [1537, 342] on button "Next slide" at bounding box center [1534, 339] width 35 height 32
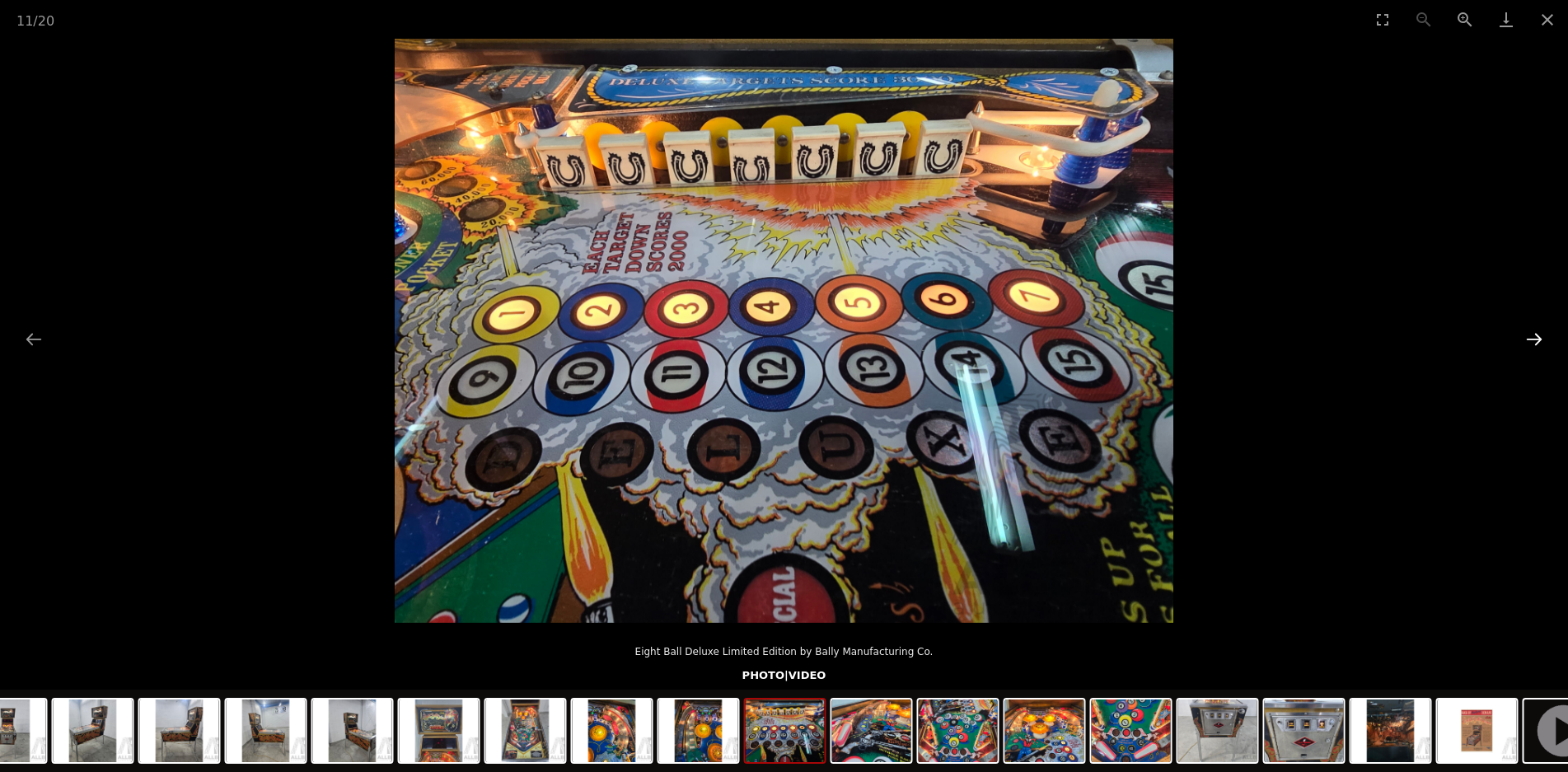
click at [1534, 342] on button "Next slide" at bounding box center [1534, 339] width 35 height 32
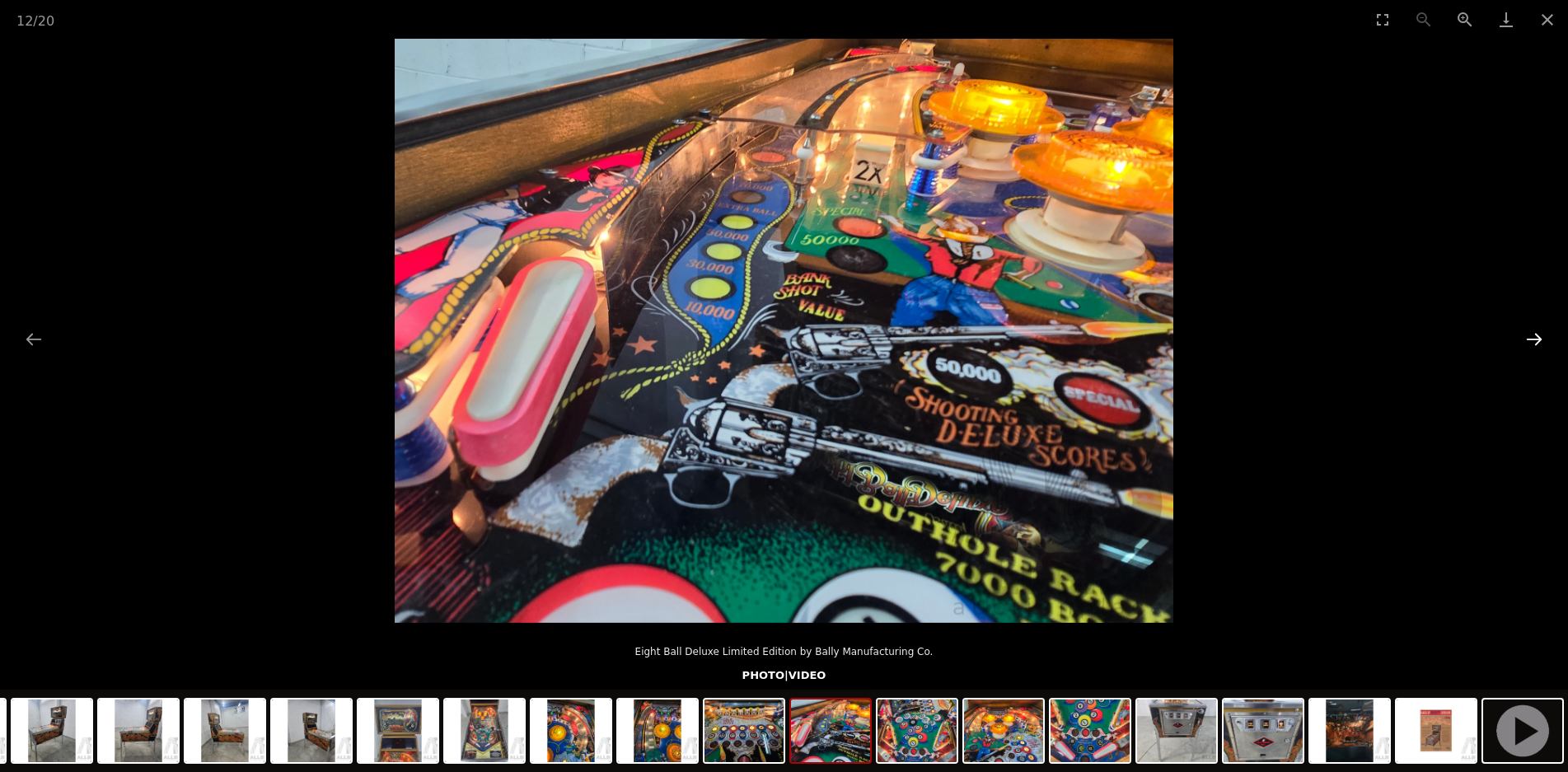
click at [1532, 343] on button "Next slide" at bounding box center [1534, 339] width 35 height 32
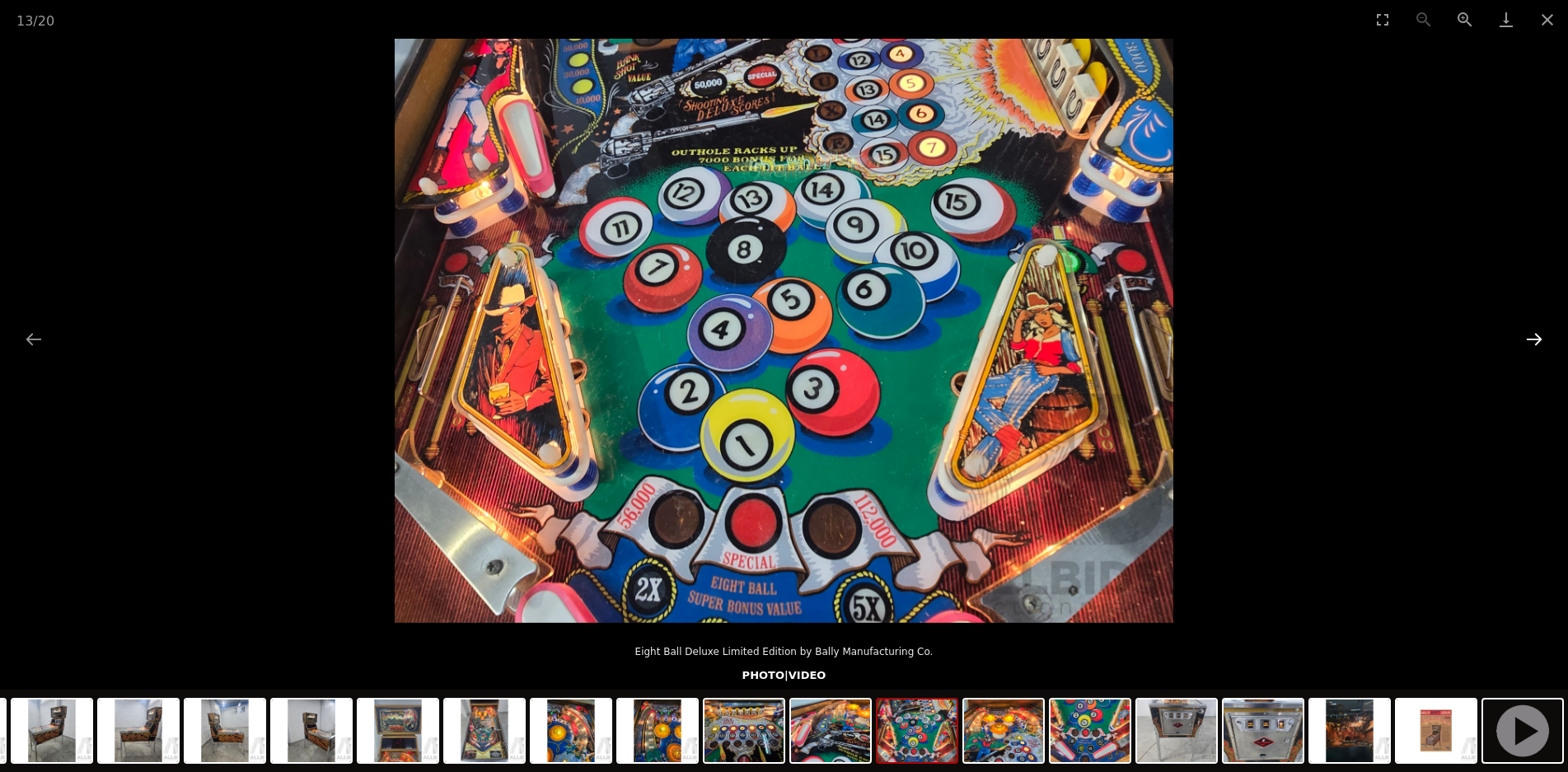
click at [1532, 343] on button "Next slide" at bounding box center [1534, 339] width 35 height 32
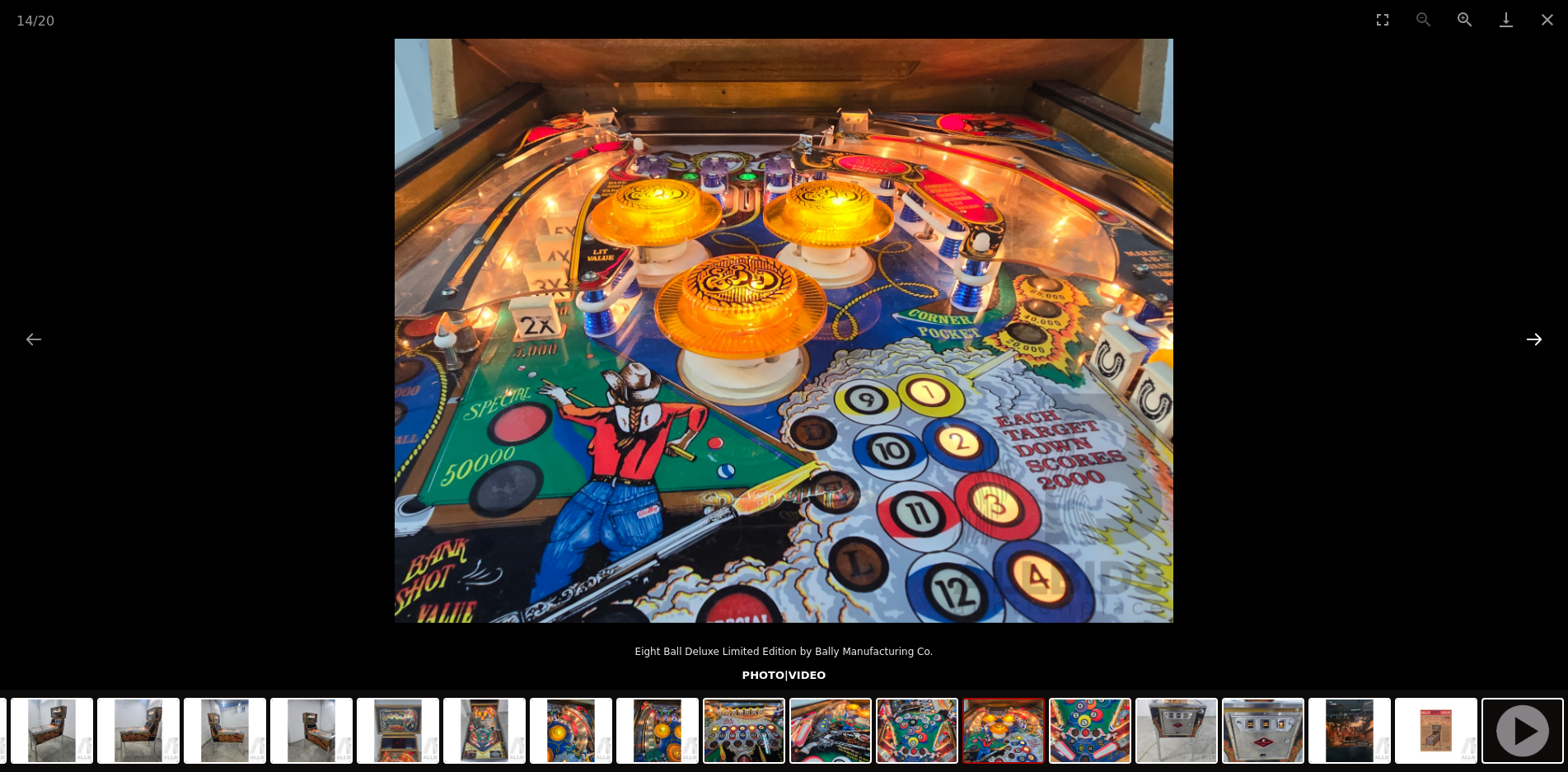
click at [1532, 343] on button "Next slide" at bounding box center [1534, 339] width 35 height 32
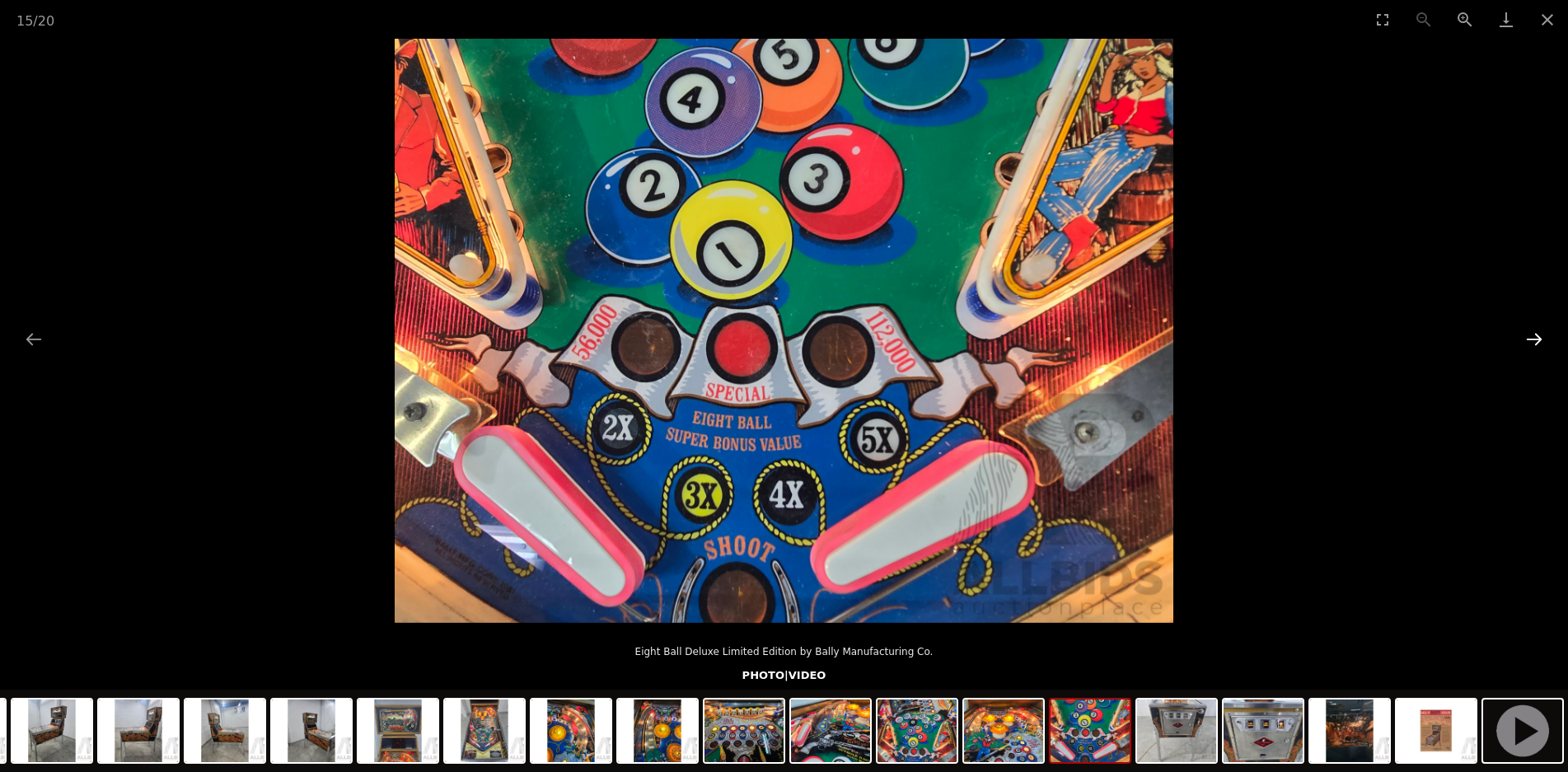
click at [1532, 343] on button "Next slide" at bounding box center [1534, 339] width 35 height 32
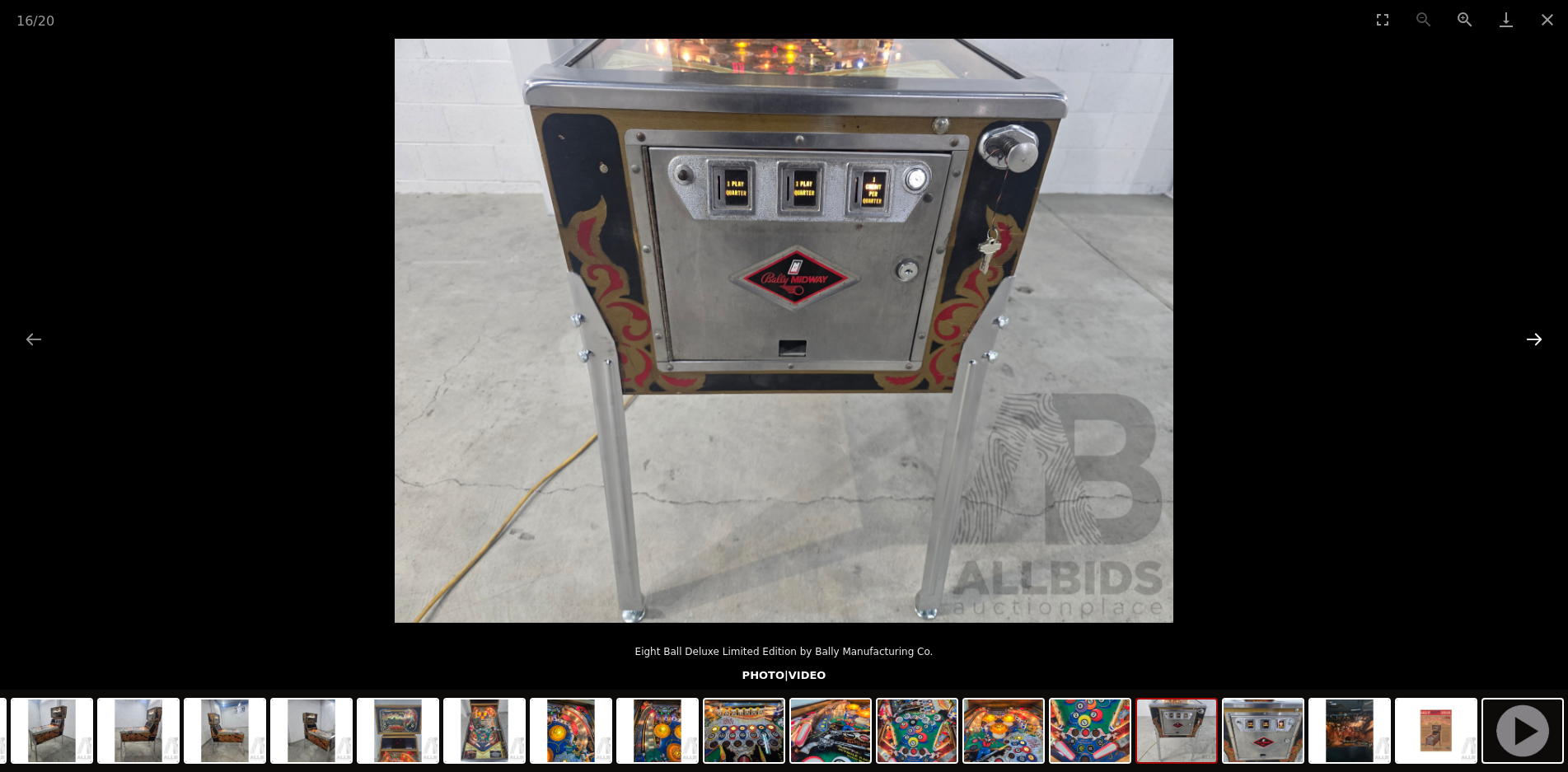
click at [1532, 343] on button "Next slide" at bounding box center [1534, 339] width 35 height 32
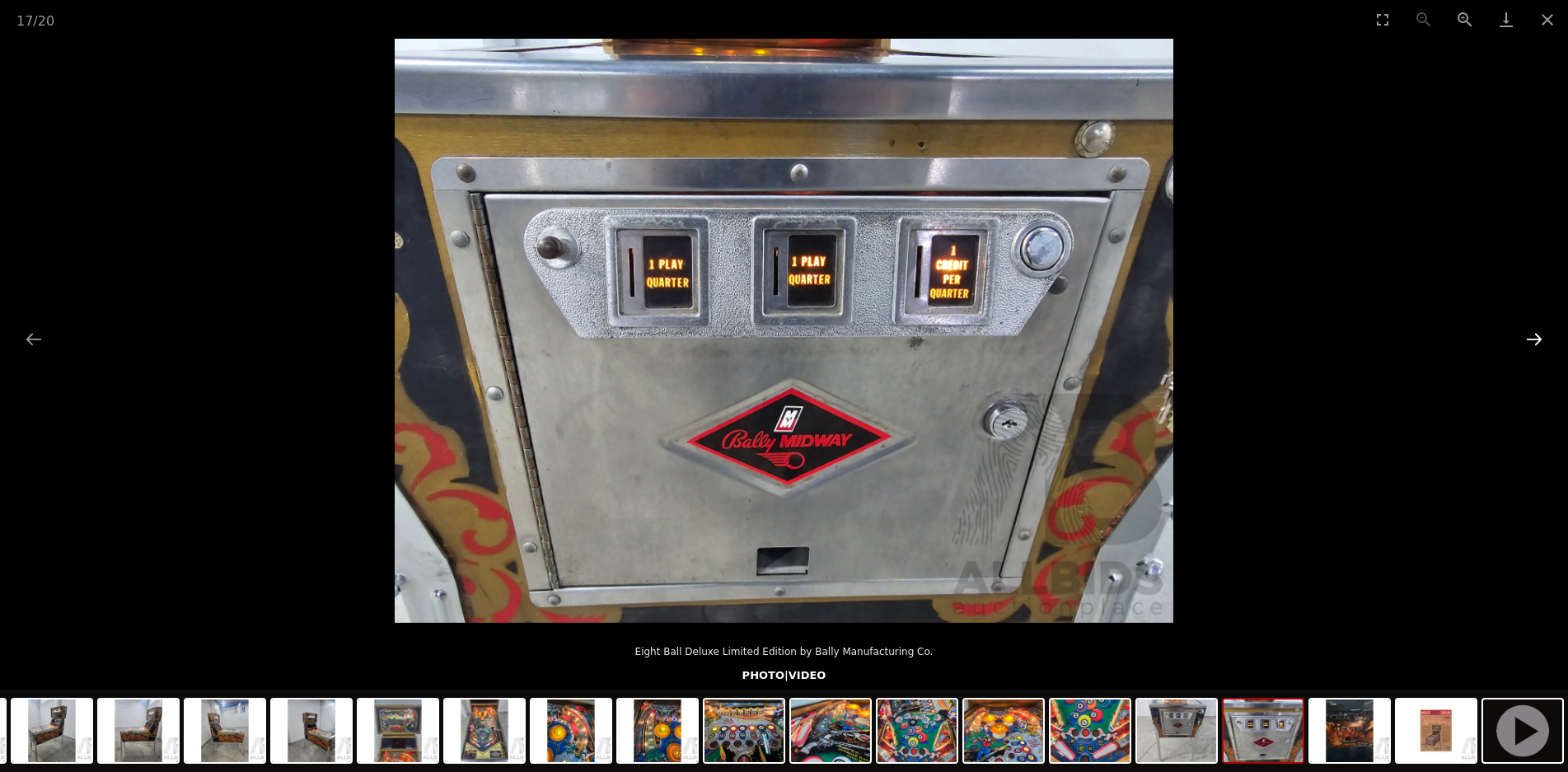
click at [1532, 343] on button "Next slide" at bounding box center [1534, 339] width 35 height 32
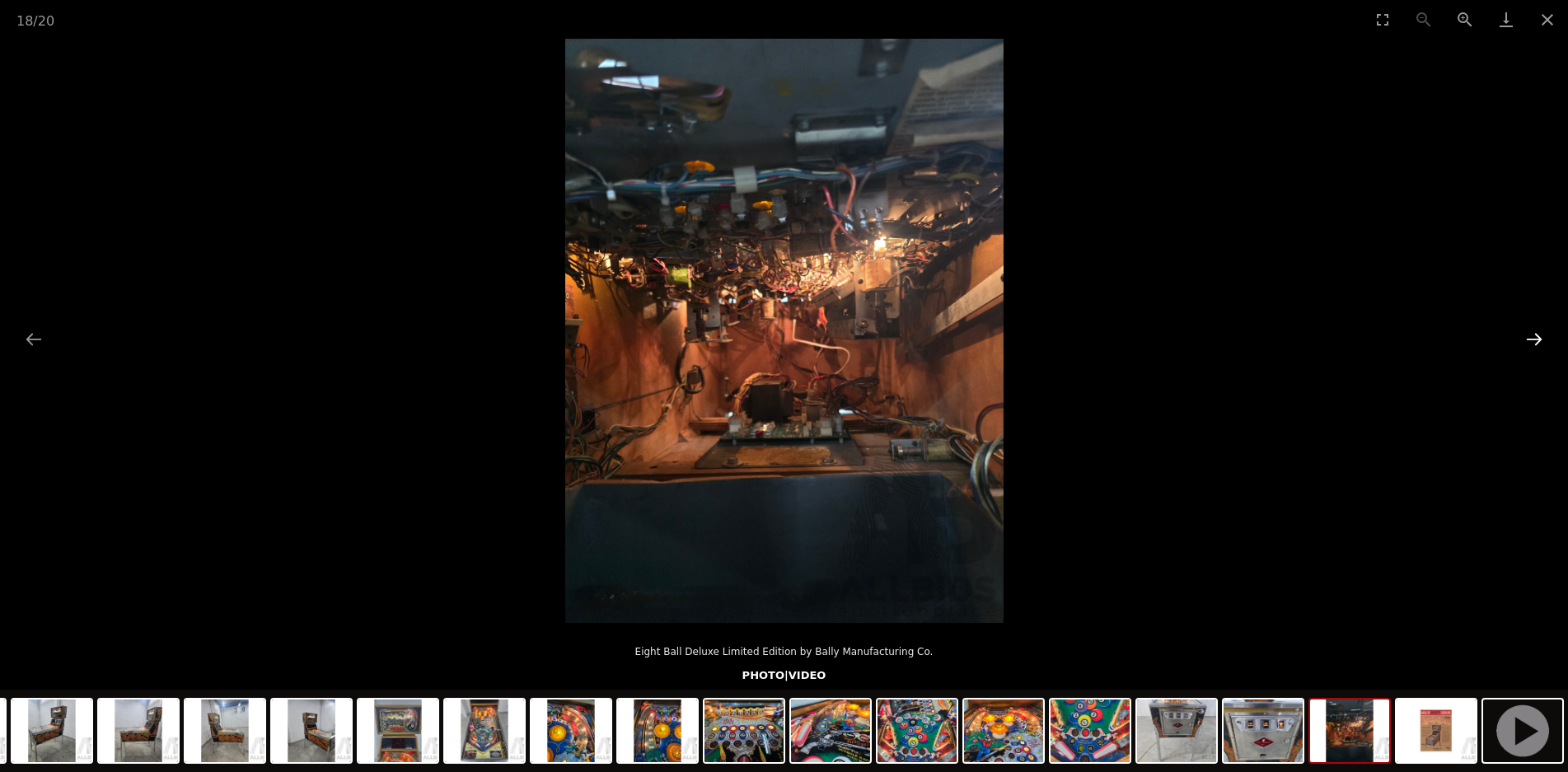
click at [1532, 343] on button "Next slide" at bounding box center [1534, 339] width 35 height 32
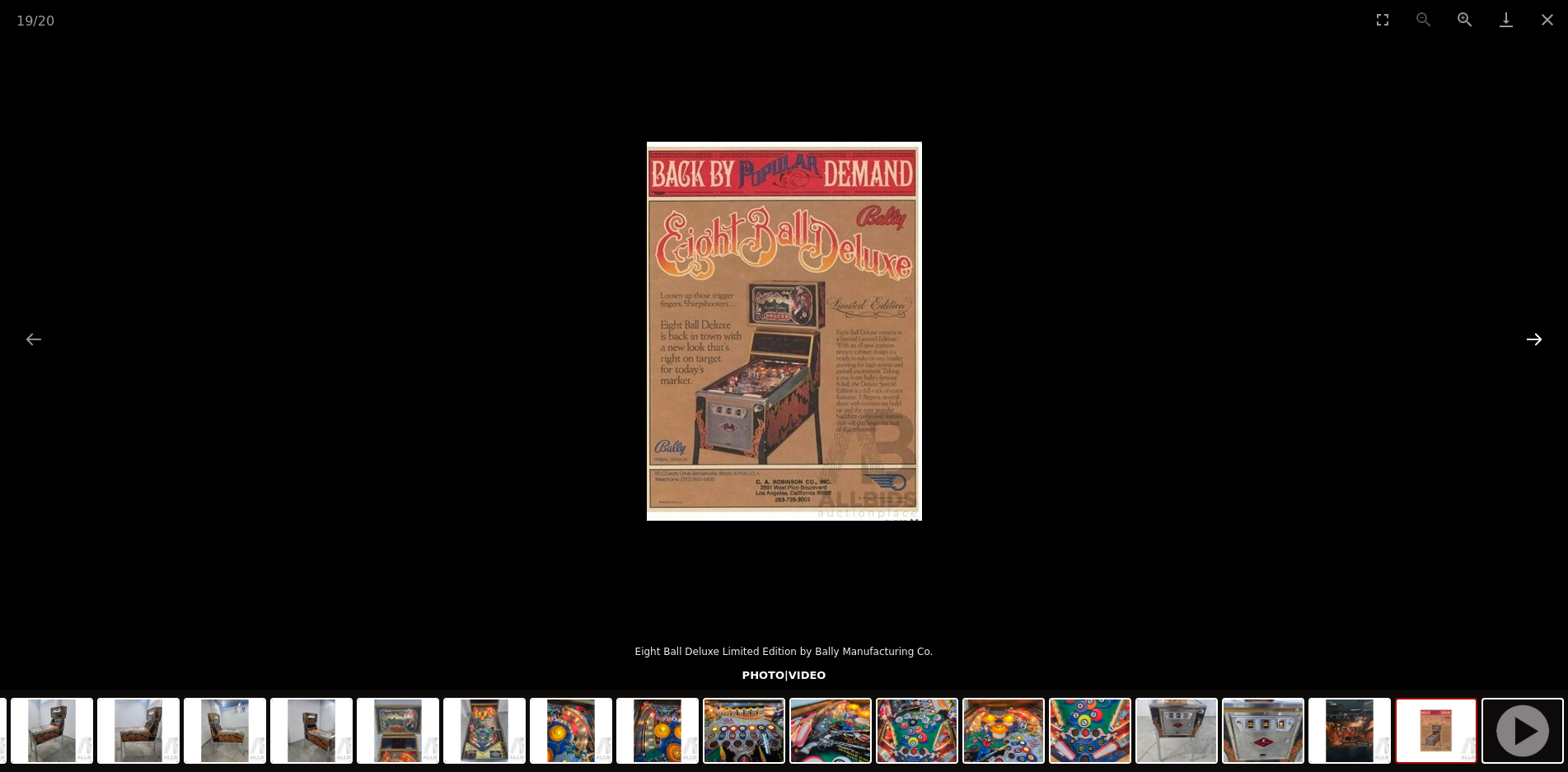
click at [1532, 343] on button "Next slide" at bounding box center [1534, 339] width 35 height 32
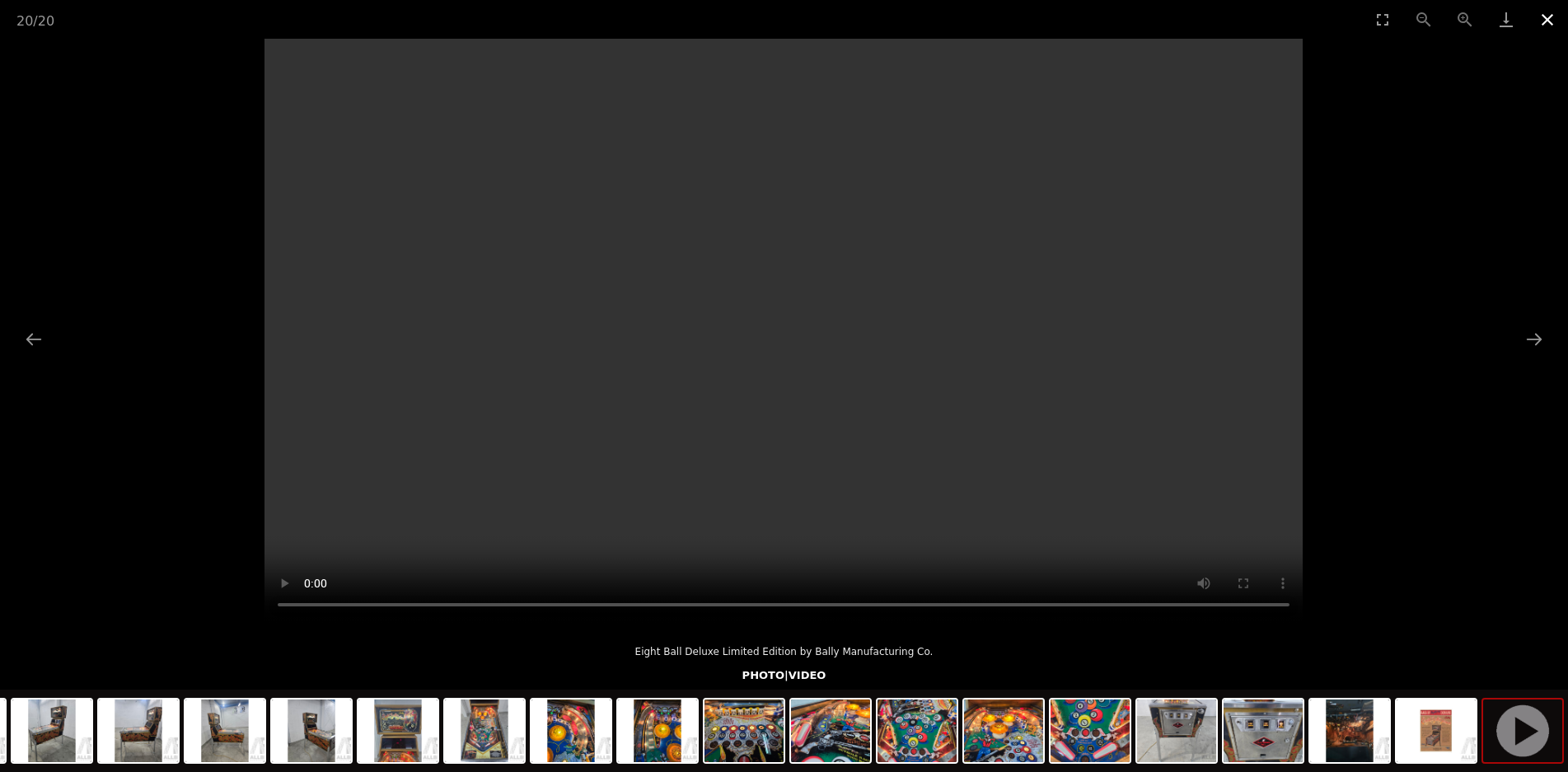
click at [1549, 14] on button "Close gallery" at bounding box center [1548, 19] width 42 height 39
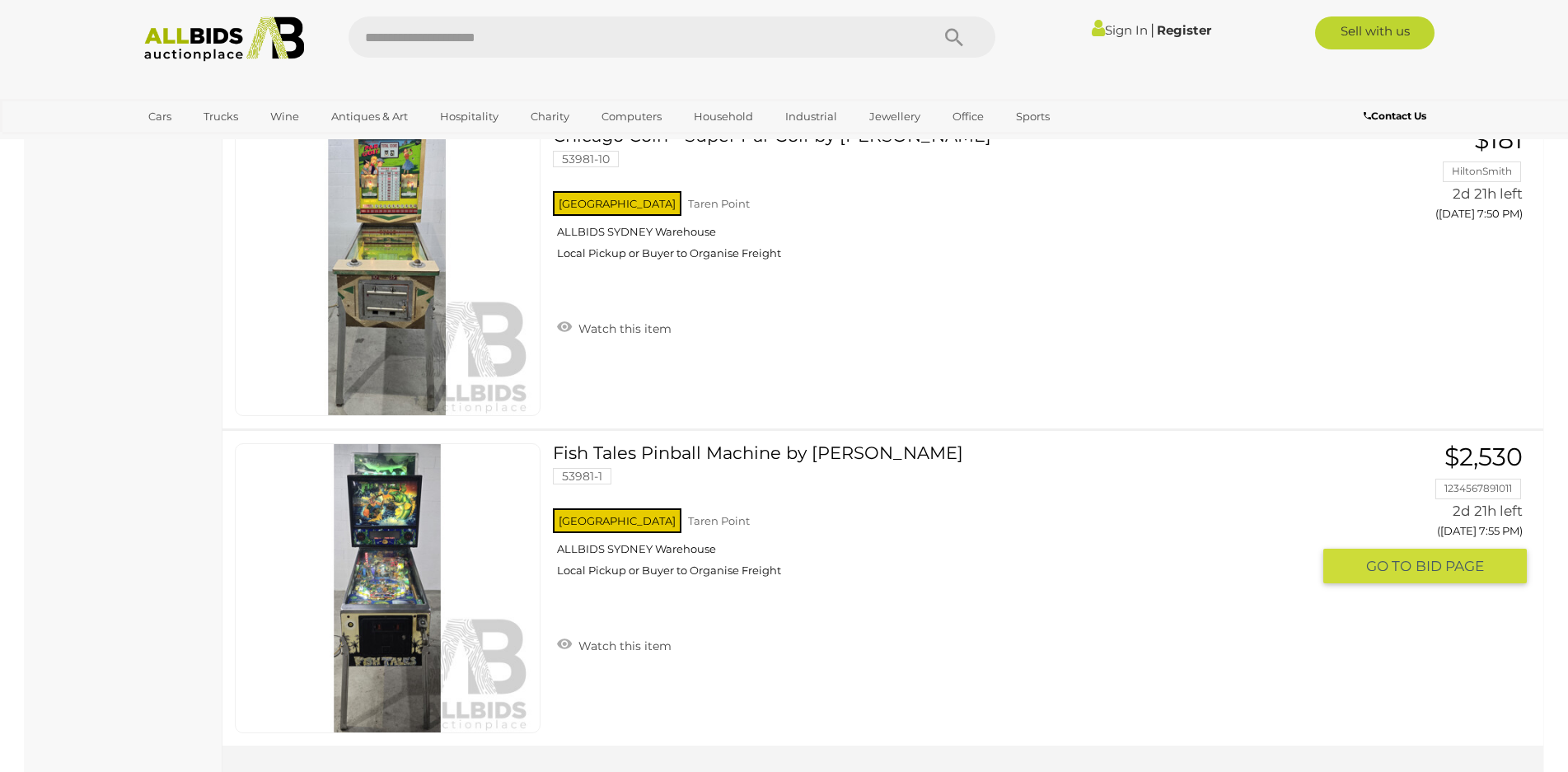
scroll to position [3442, 0]
